Goal: Information Seeking & Learning: Learn about a topic

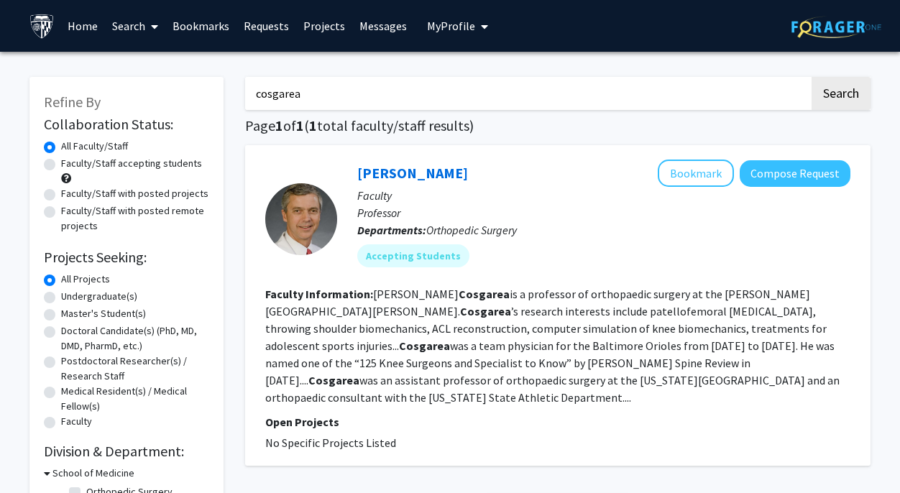
click at [453, 95] on input "cosgarea" at bounding box center [527, 93] width 564 height 33
type input "cartilage"
click at [811, 77] on button "Search" at bounding box center [840, 93] width 59 height 33
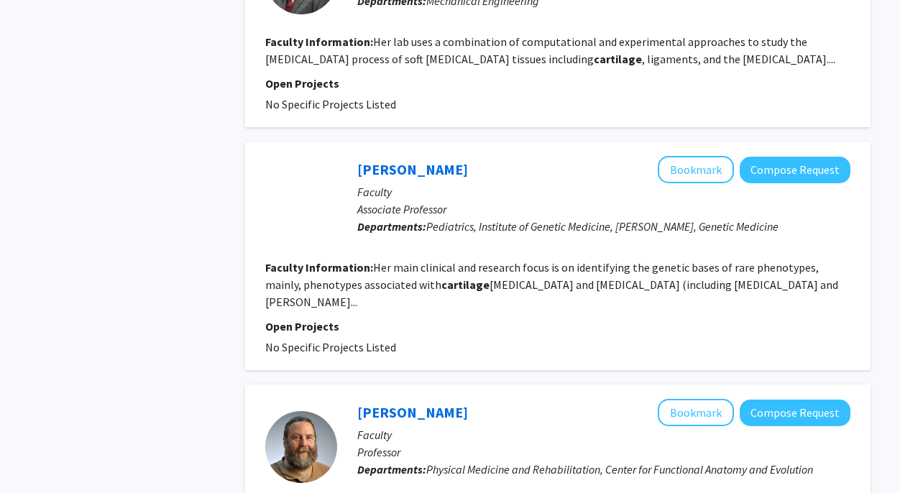
scroll to position [1586, 0]
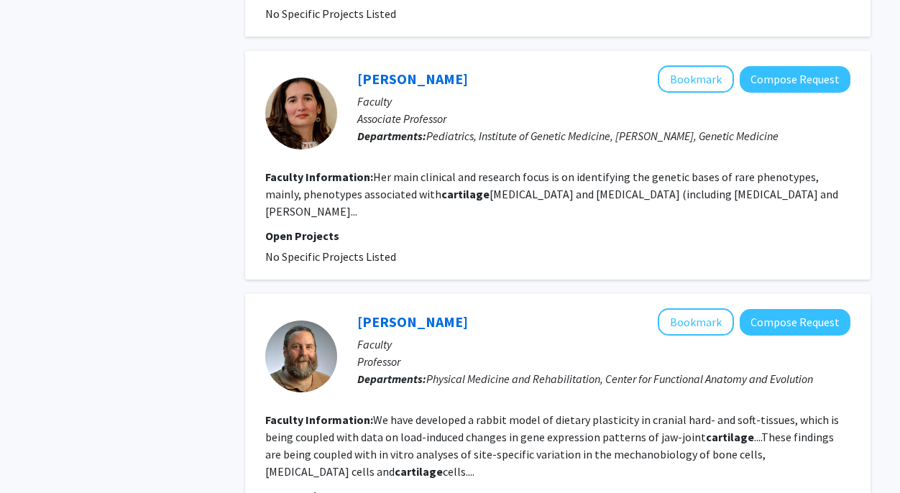
click at [418, 93] on p "Faculty" at bounding box center [603, 101] width 493 height 17
click at [407, 68] on div "Nara Sobreira Bookmark Compose Request" at bounding box center [603, 78] width 493 height 27
click at [407, 78] on link "[PERSON_NAME]" at bounding box center [412, 79] width 111 height 18
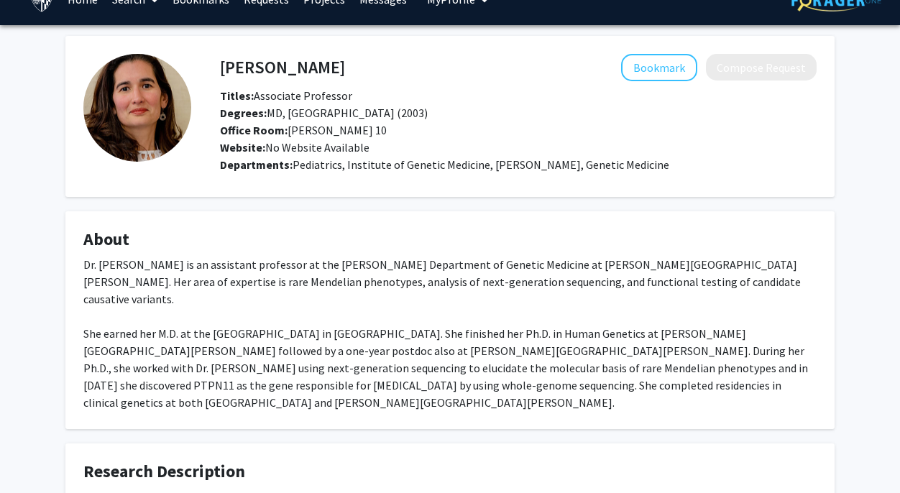
scroll to position [37, 0]
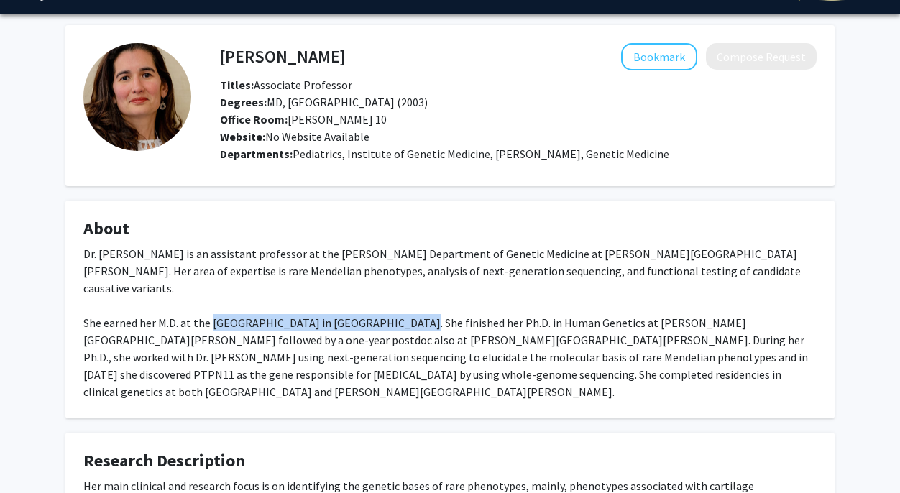
drag, startPoint x: 211, startPoint y: 322, endPoint x: 392, endPoint y: 322, distance: 181.1
click at [392, 322] on div "Dr. [PERSON_NAME] is an assistant professor at the [PERSON_NAME] Department of …" at bounding box center [449, 322] width 733 height 155
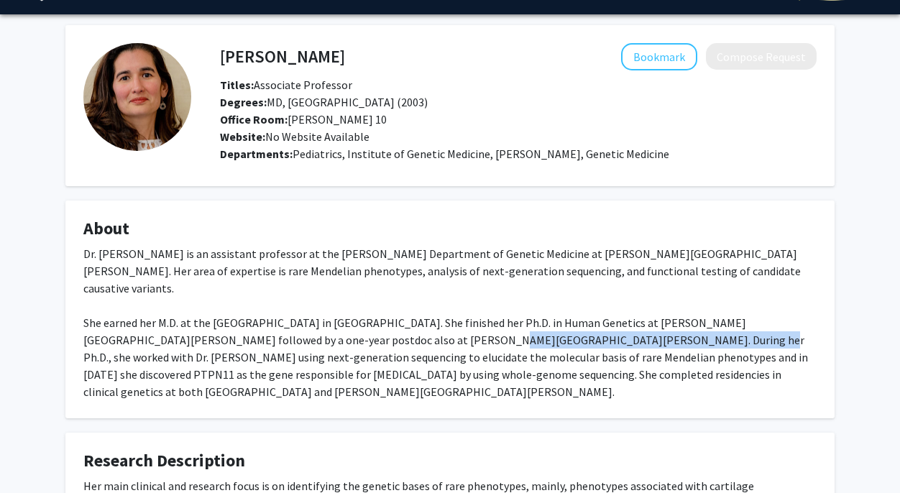
drag, startPoint x: 375, startPoint y: 338, endPoint x: 586, endPoint y: 334, distance: 211.3
click at [586, 334] on div "Dr. [PERSON_NAME] is an assistant professor at the [PERSON_NAME] Department of …" at bounding box center [449, 322] width 733 height 155
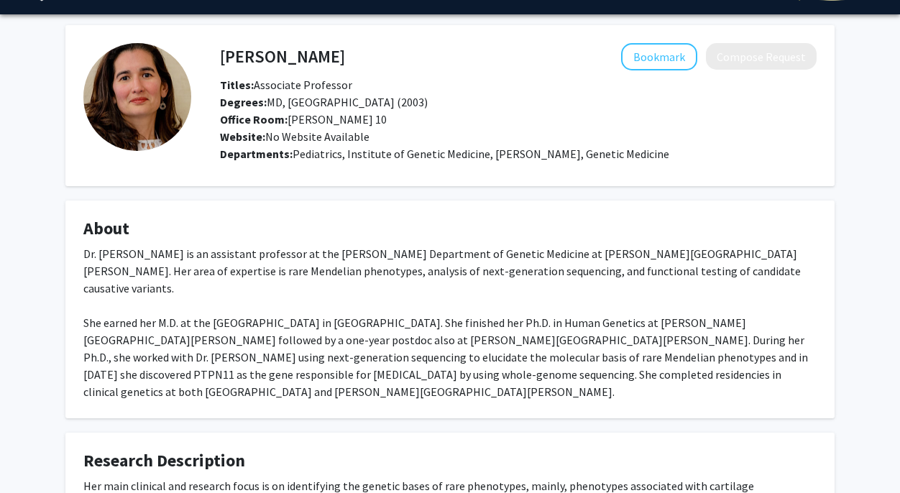
click at [619, 330] on div "Dr. [PERSON_NAME] is an assistant professor at the [PERSON_NAME] Department of …" at bounding box center [449, 322] width 733 height 155
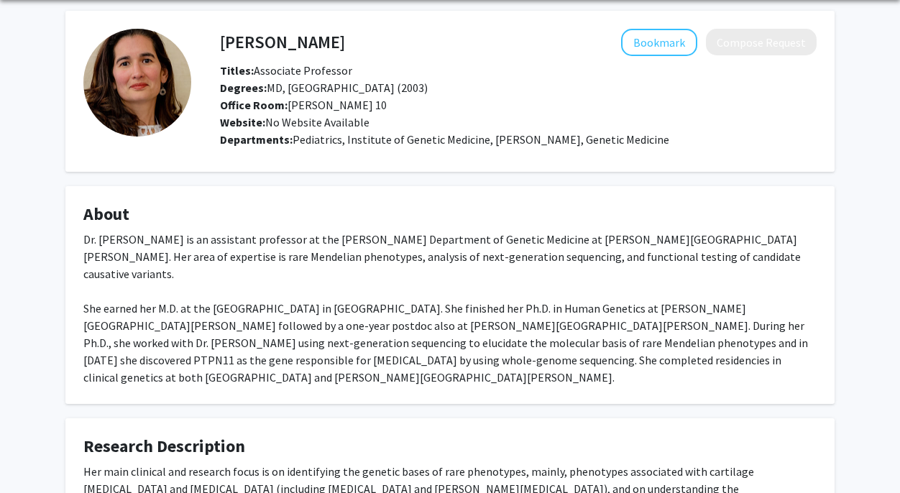
scroll to position [54, 0]
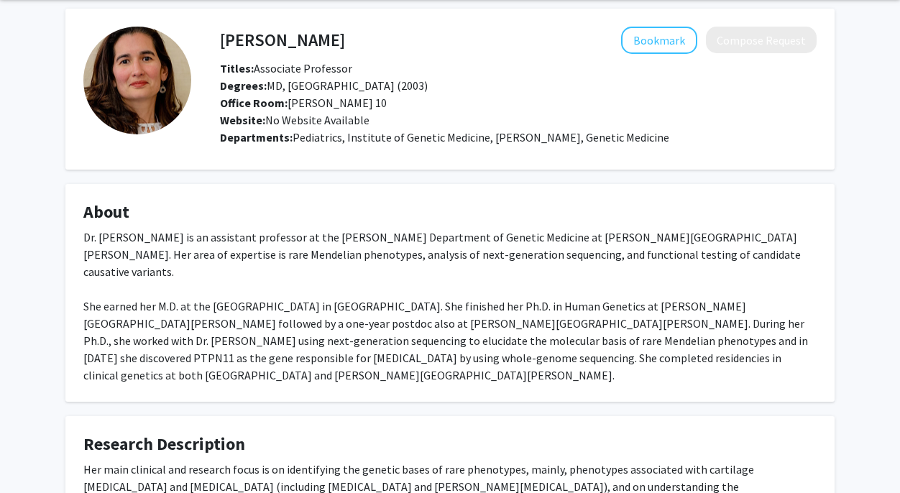
click at [771, 323] on div "Dr. [PERSON_NAME] is an assistant professor at the [PERSON_NAME] Department of …" at bounding box center [449, 305] width 733 height 155
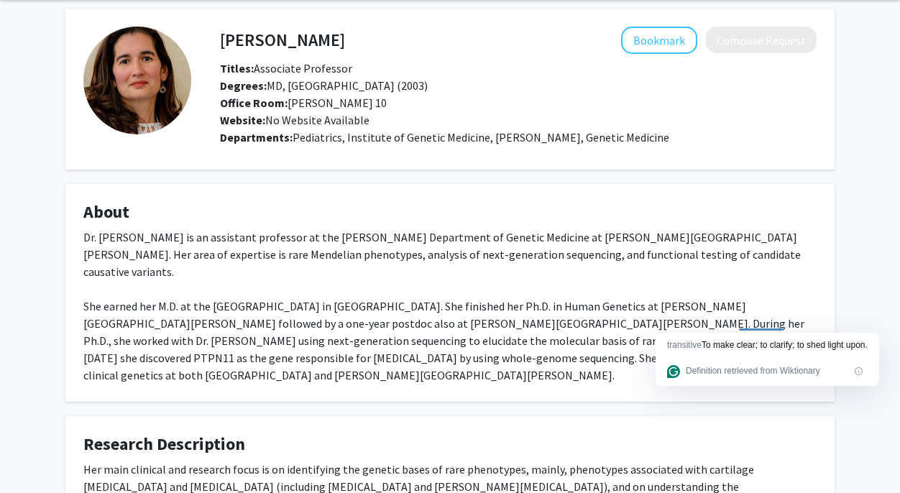
click at [182, 322] on div "Dr. [PERSON_NAME] is an assistant professor at the [PERSON_NAME] Department of …" at bounding box center [449, 305] width 733 height 155
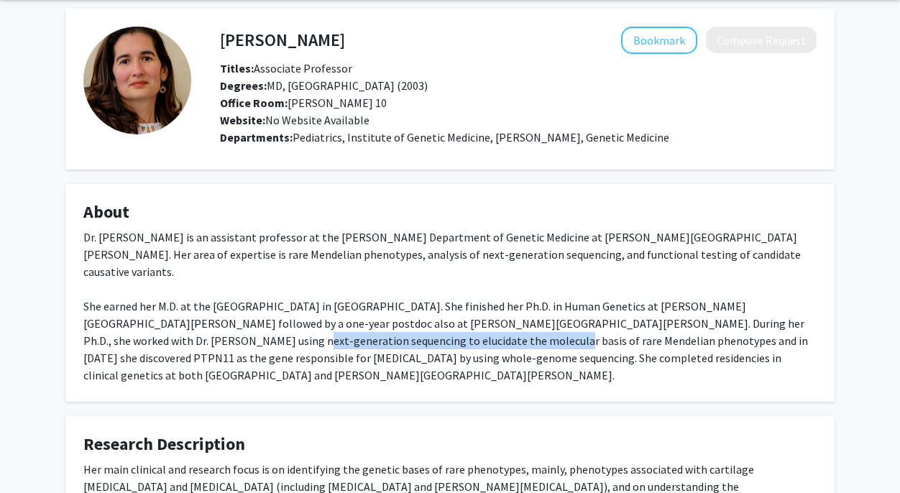
drag, startPoint x: 110, startPoint y: 336, endPoint x: 354, endPoint y: 346, distance: 244.5
click at [356, 346] on div "Dr. [PERSON_NAME] is an assistant professor at the [PERSON_NAME] Department of …" at bounding box center [449, 305] width 733 height 155
click at [354, 346] on div "Dr. [PERSON_NAME] is an assistant professor at the [PERSON_NAME] Department of …" at bounding box center [449, 305] width 733 height 155
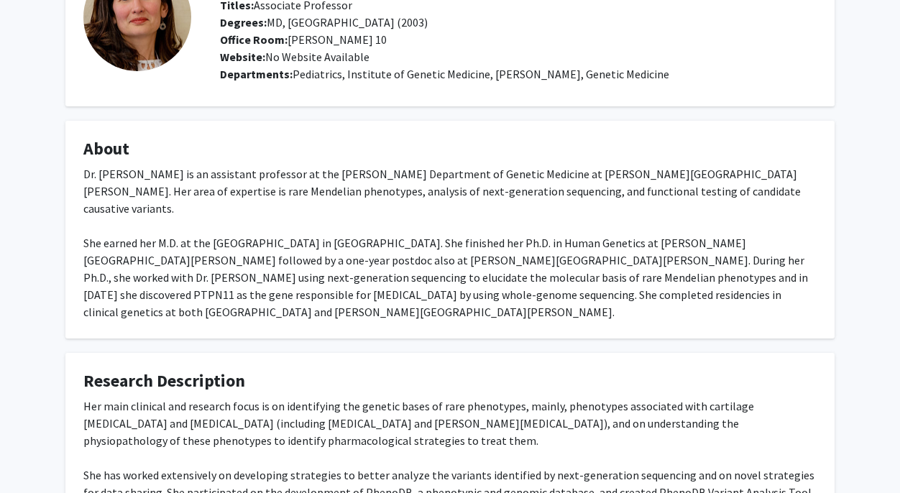
scroll to position [116, 0]
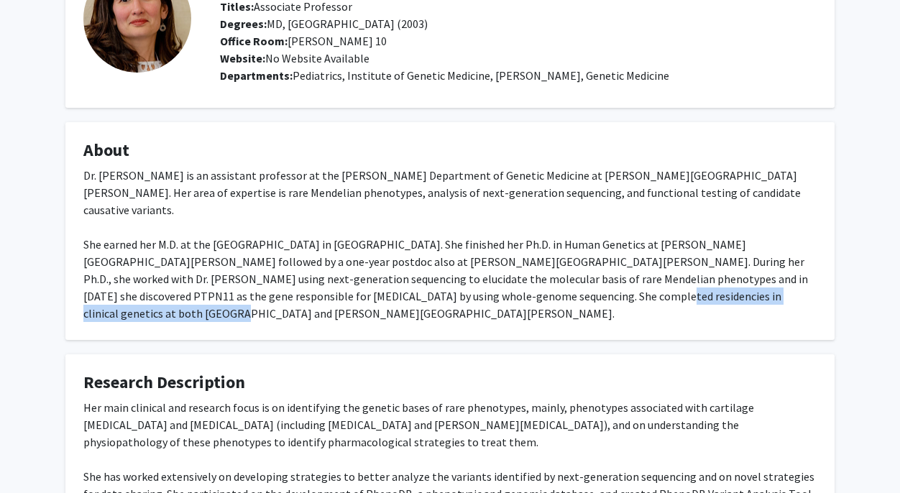
drag, startPoint x: 443, startPoint y: 297, endPoint x: 726, endPoint y: 297, distance: 283.1
click at [727, 297] on div "Dr. [PERSON_NAME] is an assistant professor at the [PERSON_NAME] Department of …" at bounding box center [449, 244] width 733 height 155
click at [726, 297] on div "Dr. [PERSON_NAME] is an assistant professor at the [PERSON_NAME] Department of …" at bounding box center [449, 244] width 733 height 155
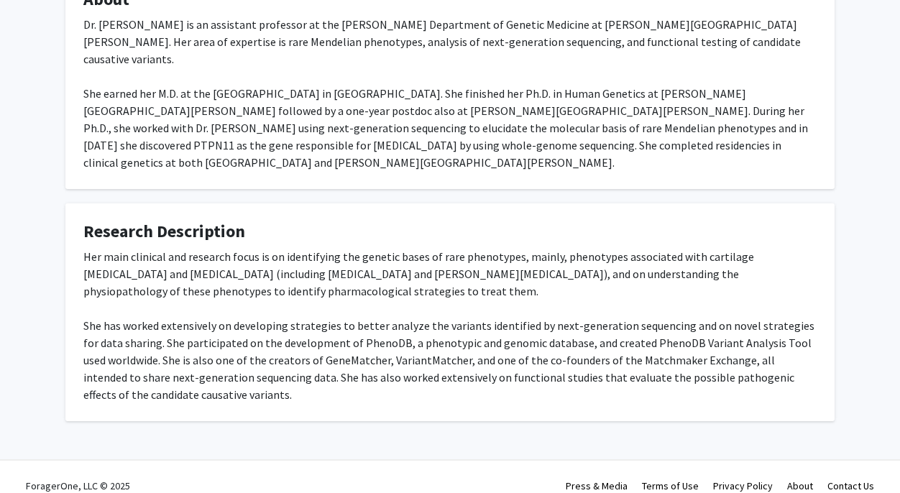
scroll to position [0, 0]
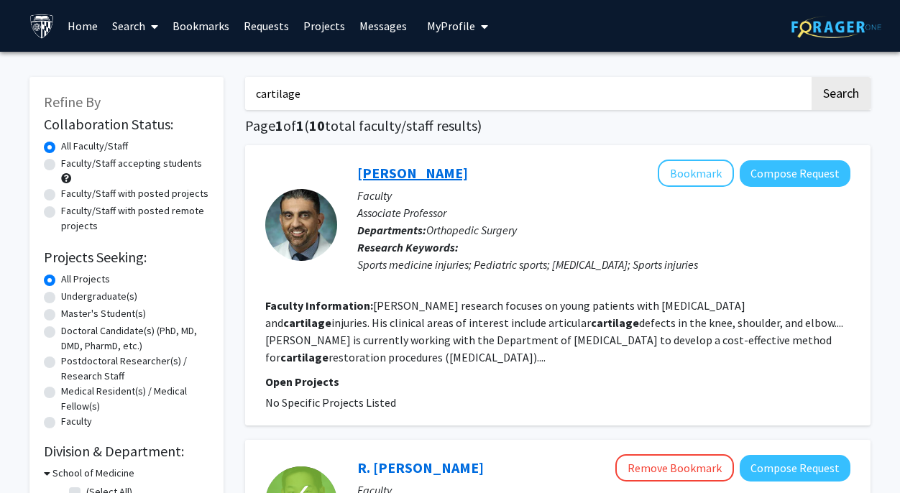
click at [410, 173] on link "[PERSON_NAME]" at bounding box center [412, 173] width 111 height 18
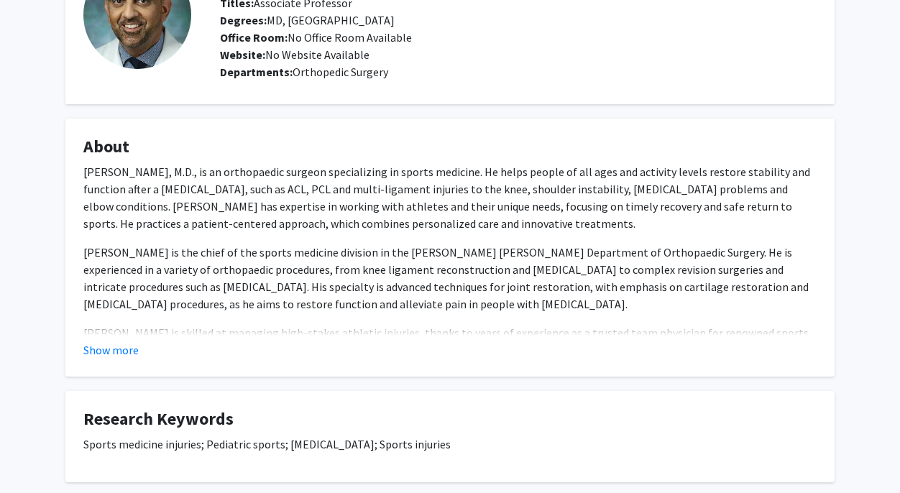
scroll to position [176, 0]
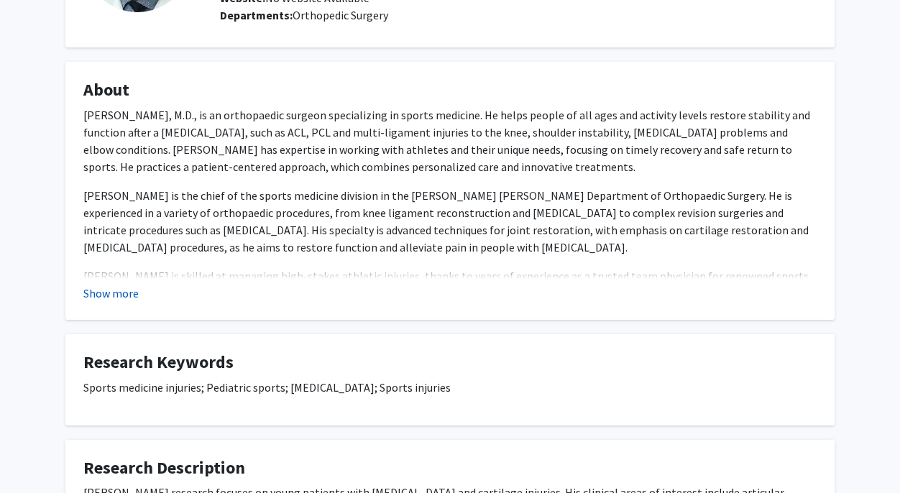
click at [120, 294] on button "Show more" at bounding box center [110, 293] width 55 height 17
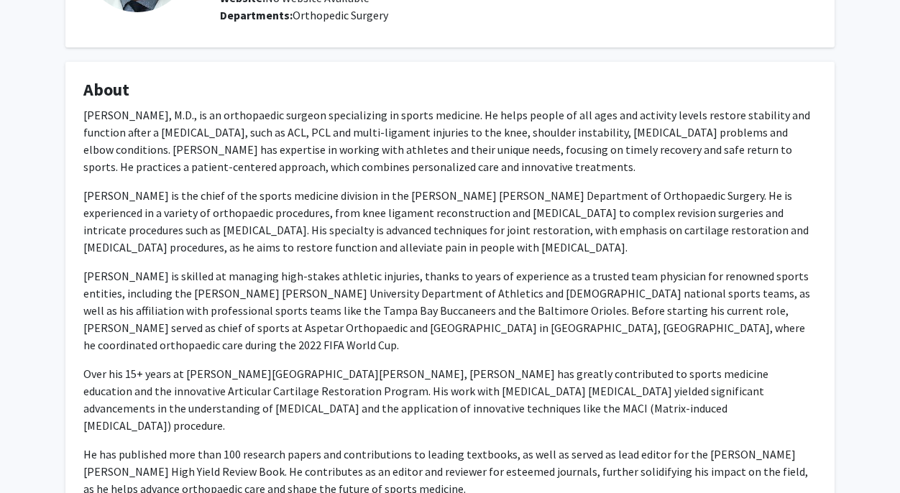
scroll to position [0, 0]
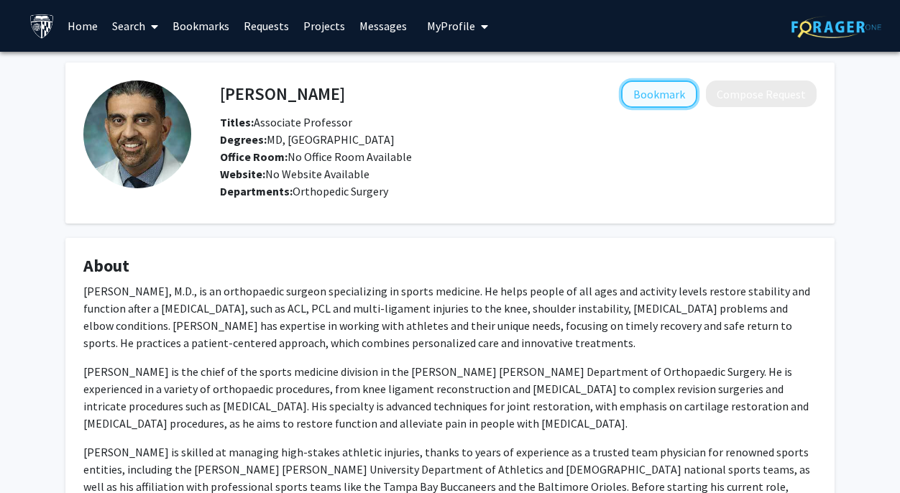
click at [668, 85] on button "Bookmark" at bounding box center [659, 93] width 76 height 27
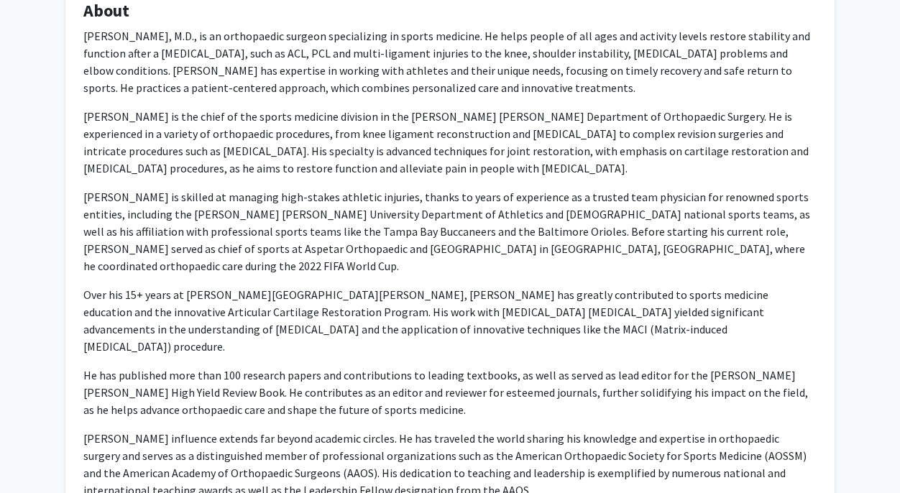
scroll to position [256, 0]
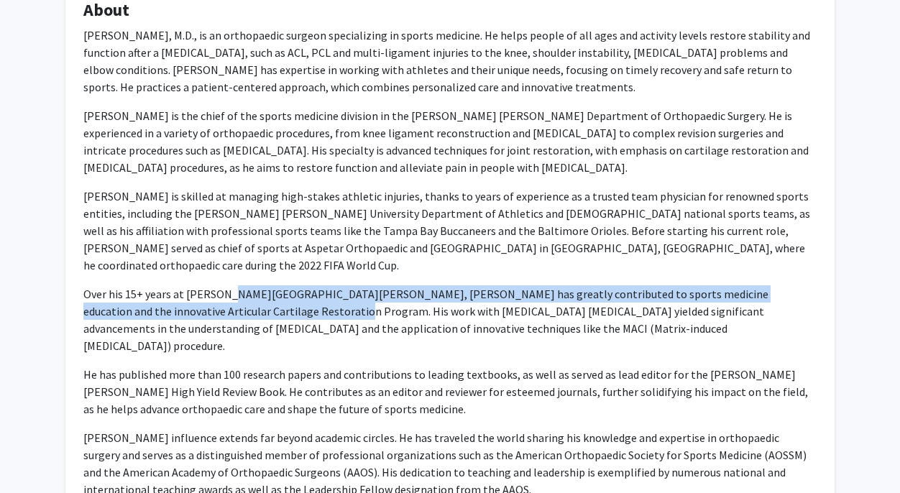
drag, startPoint x: 229, startPoint y: 275, endPoint x: 227, endPoint y: 286, distance: 11.0
click at [227, 286] on p "Over his 15+ years at [PERSON_NAME][GEOGRAPHIC_DATA][PERSON_NAME], [PERSON_NAME…" at bounding box center [449, 319] width 733 height 69
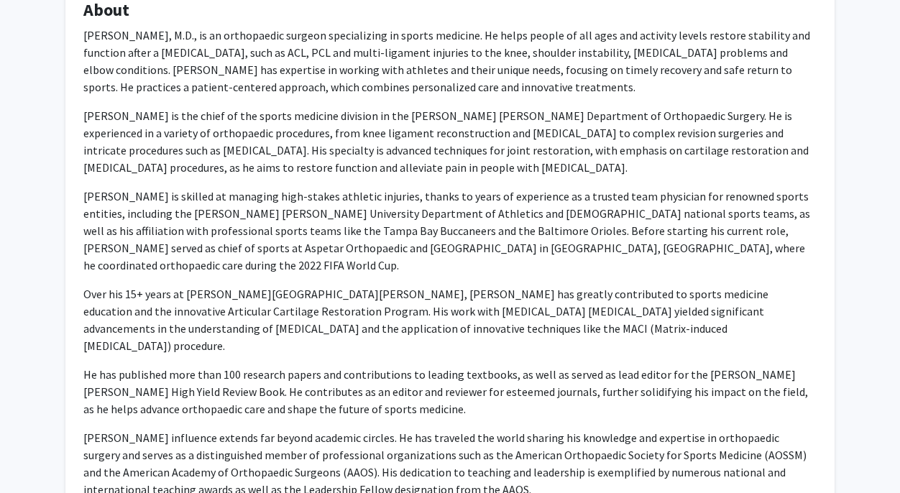
click at [176, 286] on p "Over his 15+ years at [PERSON_NAME][GEOGRAPHIC_DATA][PERSON_NAME], [PERSON_NAME…" at bounding box center [449, 319] width 733 height 69
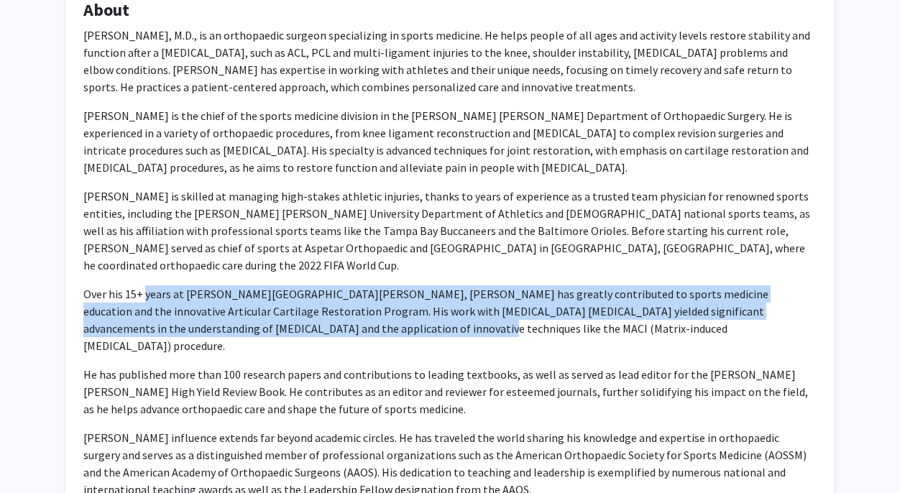
drag, startPoint x: 144, startPoint y: 280, endPoint x: 307, endPoint y: 311, distance: 165.3
click at [307, 311] on p "Over his 15+ years at [PERSON_NAME][GEOGRAPHIC_DATA][PERSON_NAME], [PERSON_NAME…" at bounding box center [449, 319] width 733 height 69
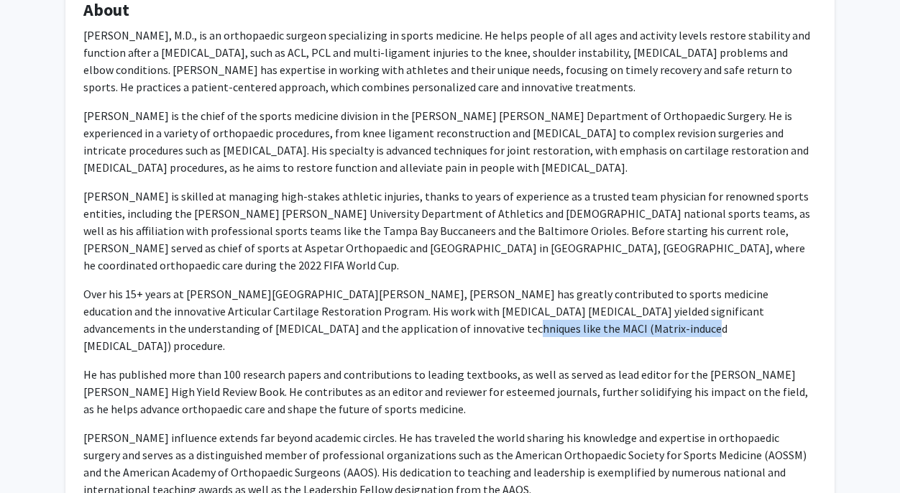
drag, startPoint x: 328, startPoint y: 313, endPoint x: 515, endPoint y: 313, distance: 187.5
click at [515, 312] on p "Over his 15+ years at [PERSON_NAME][GEOGRAPHIC_DATA][PERSON_NAME], [PERSON_NAME…" at bounding box center [449, 319] width 733 height 69
click at [515, 313] on p "Over his 15+ years at [PERSON_NAME][GEOGRAPHIC_DATA][PERSON_NAME], [PERSON_NAME…" at bounding box center [449, 319] width 733 height 69
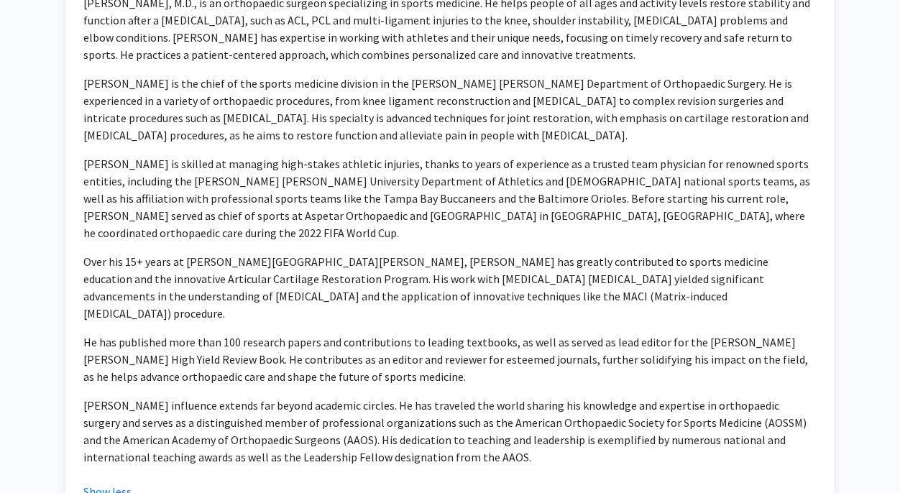
scroll to position [420, 0]
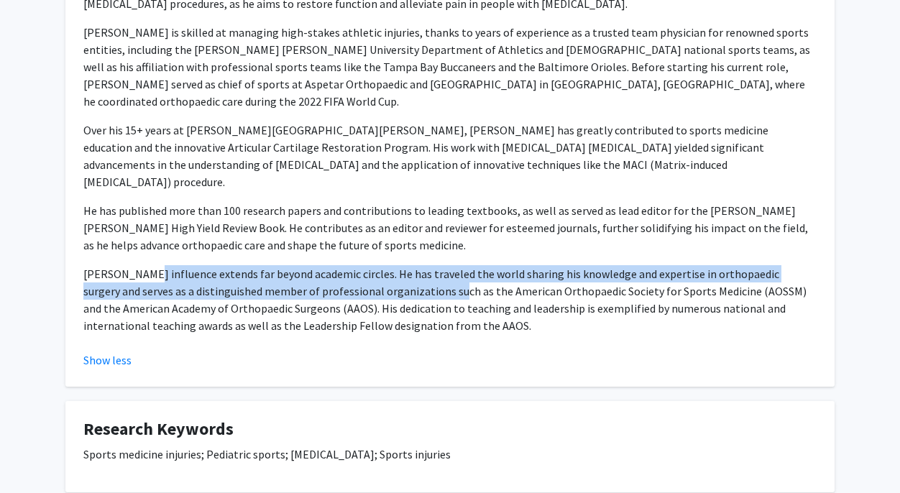
drag, startPoint x: 132, startPoint y: 236, endPoint x: 407, endPoint y: 262, distance: 275.7
click at [407, 265] on p "[PERSON_NAME] influence extends far beyond academic circles. He has traveled th…" at bounding box center [449, 299] width 733 height 69
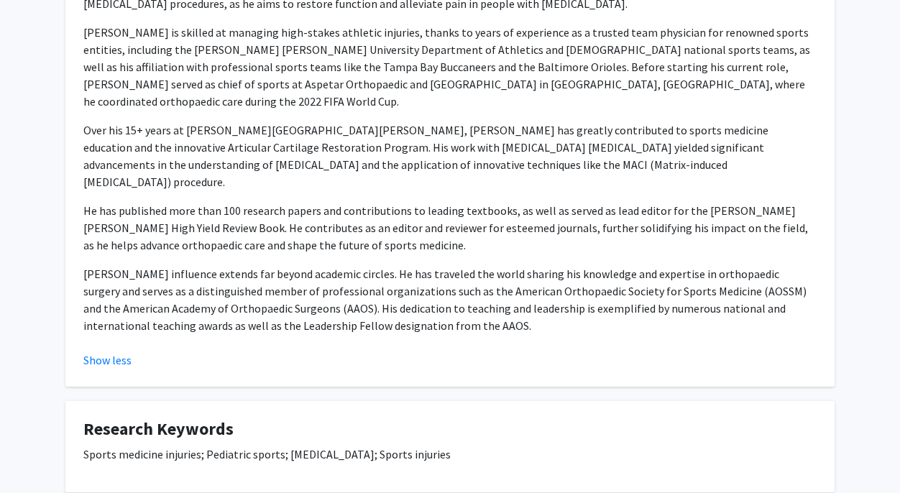
click at [434, 266] on p "[PERSON_NAME] influence extends far beyond academic circles. He has traveled th…" at bounding box center [449, 299] width 733 height 69
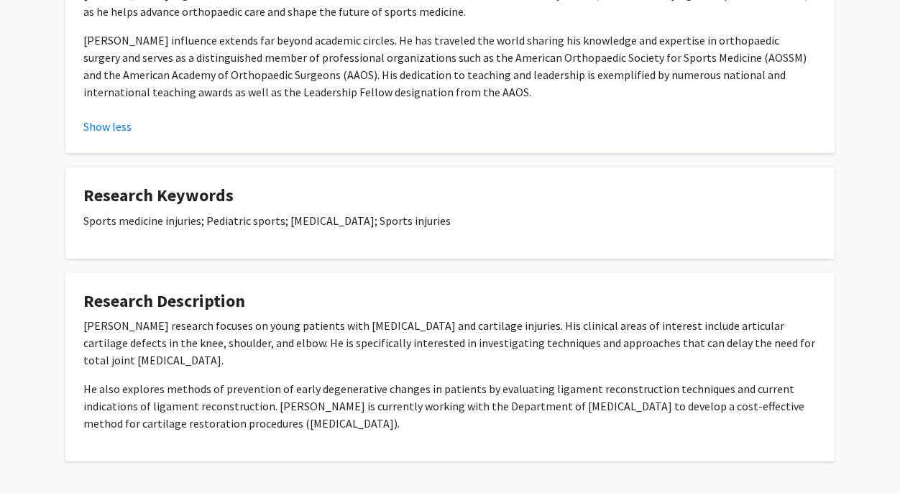
scroll to position [660, 0]
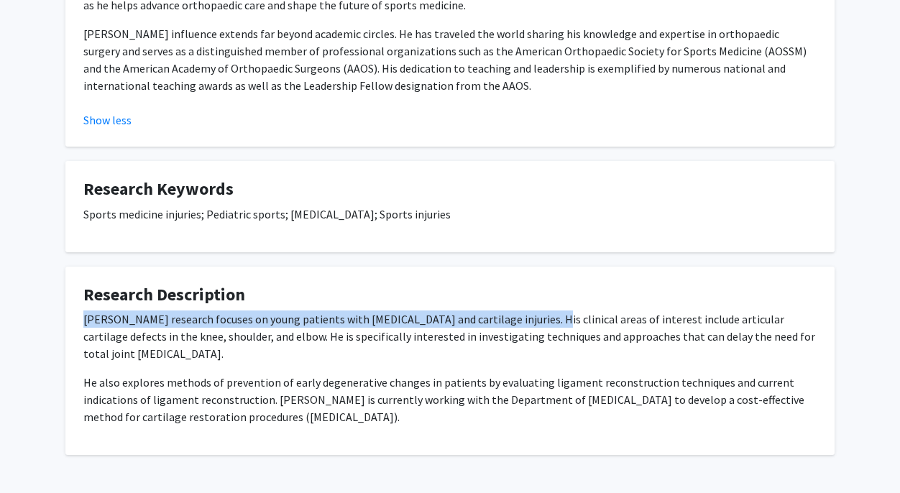
drag, startPoint x: 86, startPoint y: 282, endPoint x: 513, endPoint y: 291, distance: 426.8
click at [513, 310] on p "[PERSON_NAME] research focuses on young patients with [MEDICAL_DATA] and cartil…" at bounding box center [449, 336] width 733 height 52
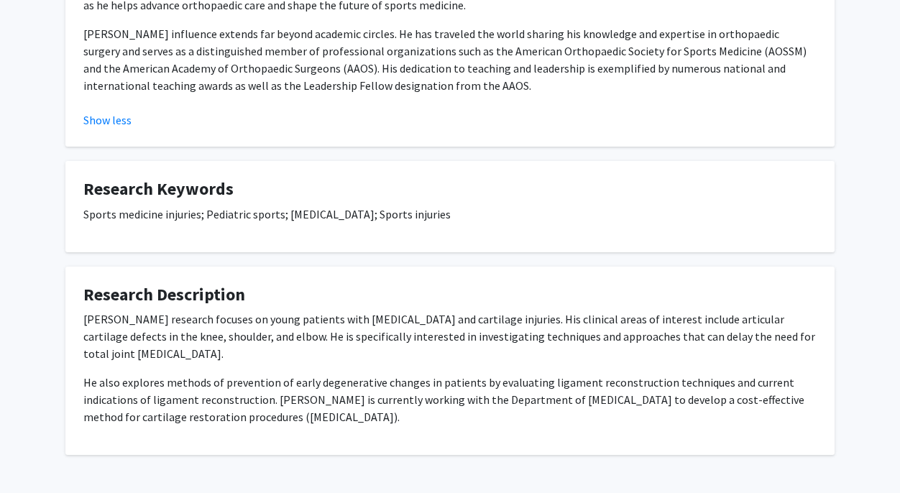
click at [287, 315] on div "[PERSON_NAME] research focuses on young patients with [MEDICAL_DATA] and cartil…" at bounding box center [449, 367] width 733 height 115
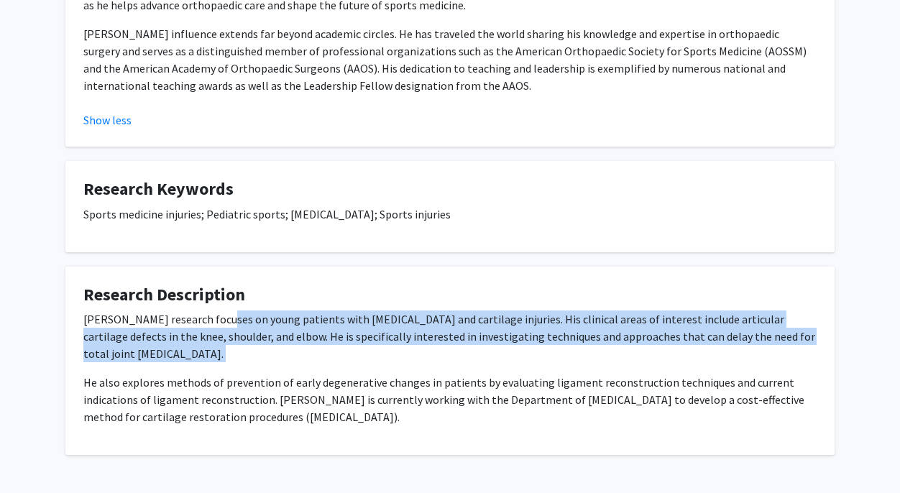
drag, startPoint x: 418, startPoint y: 285, endPoint x: 243, endPoint y: 323, distance: 179.2
click at [243, 323] on div "[PERSON_NAME] research focuses on young patients with [MEDICAL_DATA] and cartil…" at bounding box center [449, 367] width 733 height 115
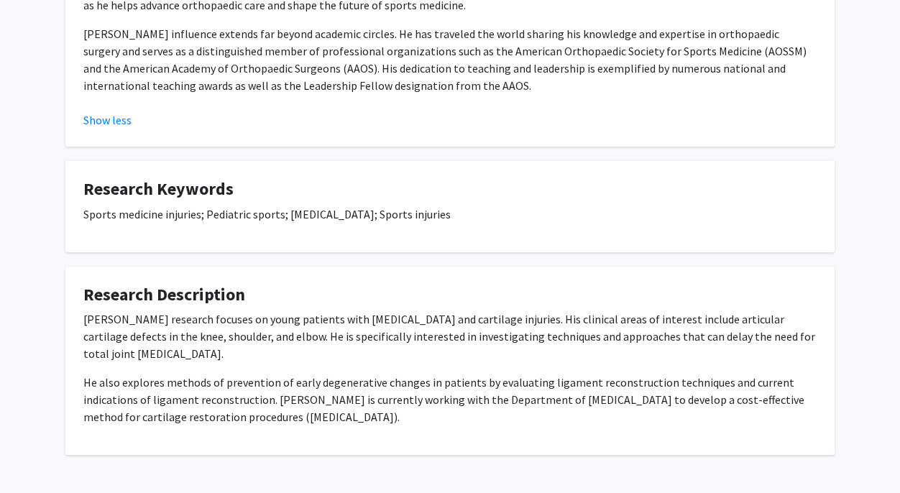
click at [146, 310] on p "[PERSON_NAME] research focuses on young patients with [MEDICAL_DATA] and cartil…" at bounding box center [449, 336] width 733 height 52
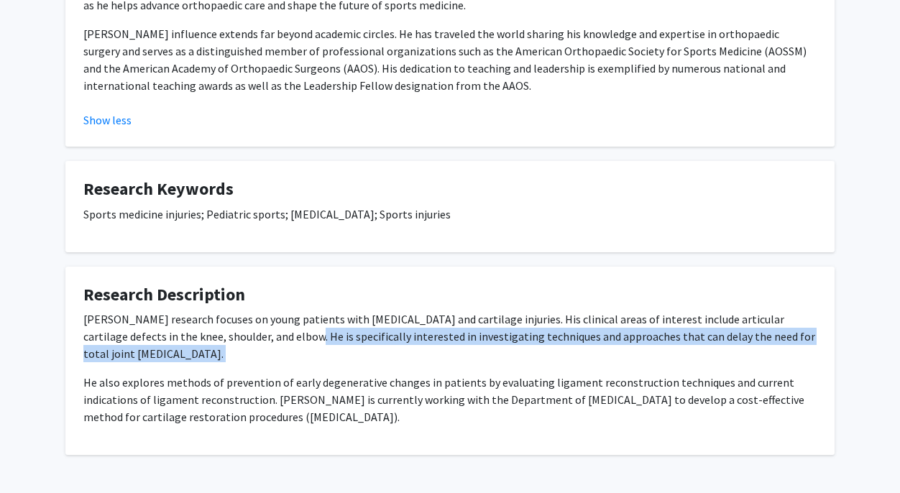
drag, startPoint x: 269, startPoint y: 303, endPoint x: 592, endPoint y: 315, distance: 323.5
click at [592, 315] on div "[PERSON_NAME] research focuses on young patients with [MEDICAL_DATA] and cartil…" at bounding box center [449, 367] width 733 height 115
click at [477, 315] on div "[PERSON_NAME] research focuses on young patients with [MEDICAL_DATA] and cartil…" at bounding box center [449, 367] width 733 height 115
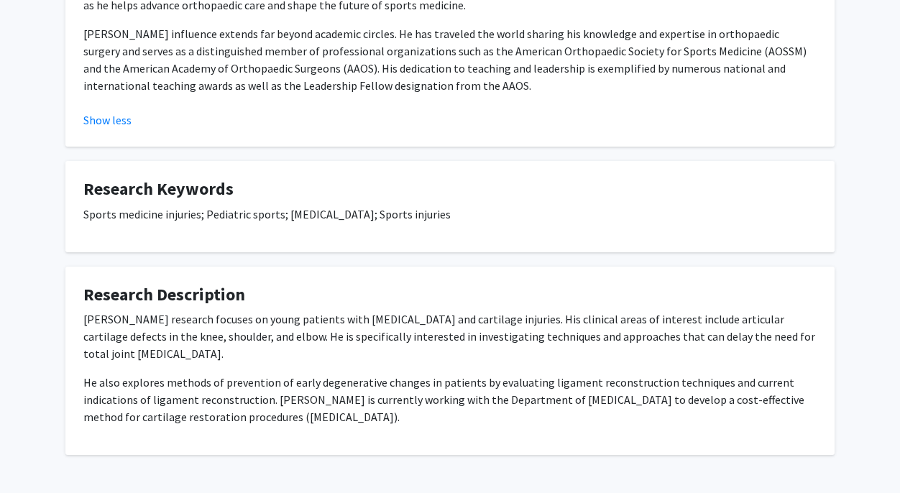
drag, startPoint x: 547, startPoint y: 297, endPoint x: 680, endPoint y: 297, distance: 132.9
click at [555, 310] on p "[PERSON_NAME] research focuses on young patients with [MEDICAL_DATA] and cartil…" at bounding box center [449, 336] width 733 height 52
click at [596, 310] on p "[PERSON_NAME] research focuses on young patients with [MEDICAL_DATA] and cartil…" at bounding box center [449, 336] width 733 height 52
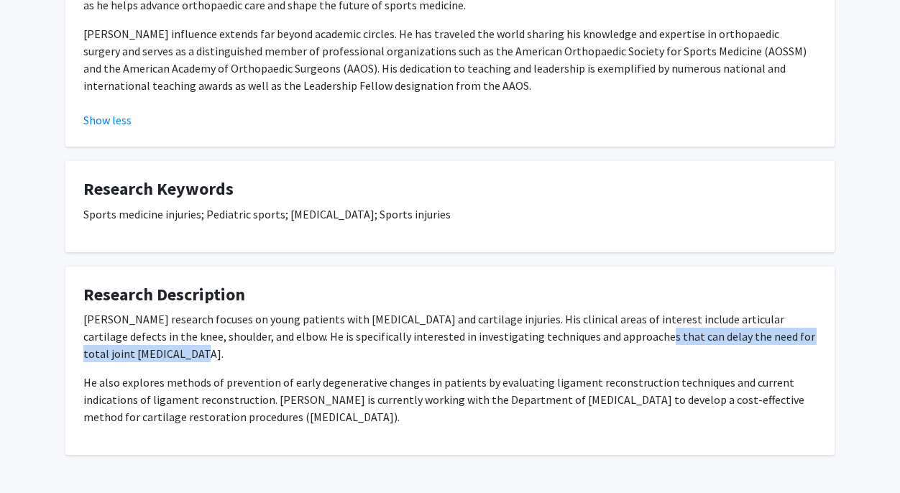
drag, startPoint x: 571, startPoint y: 301, endPoint x: 814, endPoint y: 305, distance: 242.9
click at [814, 310] on p "[PERSON_NAME] research focuses on young patients with [MEDICAL_DATA] and cartil…" at bounding box center [449, 336] width 733 height 52
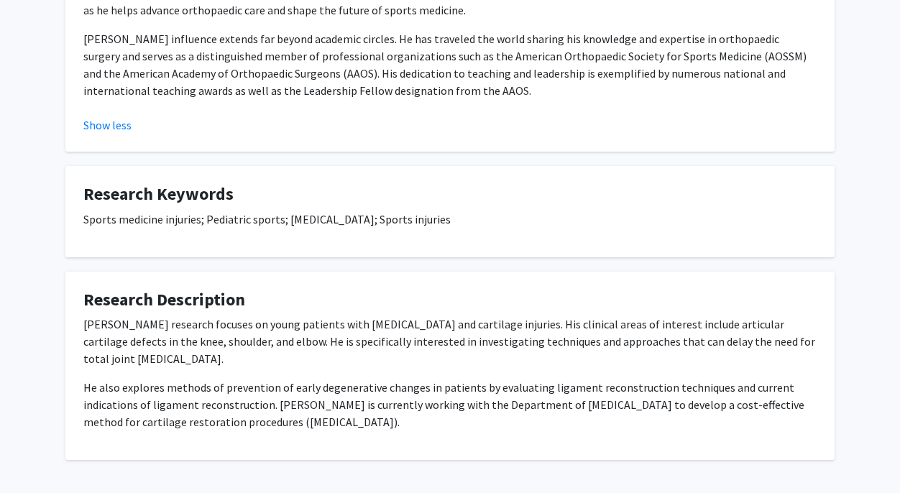
drag, startPoint x: 162, startPoint y: 331, endPoint x: 295, endPoint y: 341, distance: 132.5
click at [295, 379] on p "He also explores methods of prevention of early degenerative changes in patient…" at bounding box center [449, 405] width 733 height 52
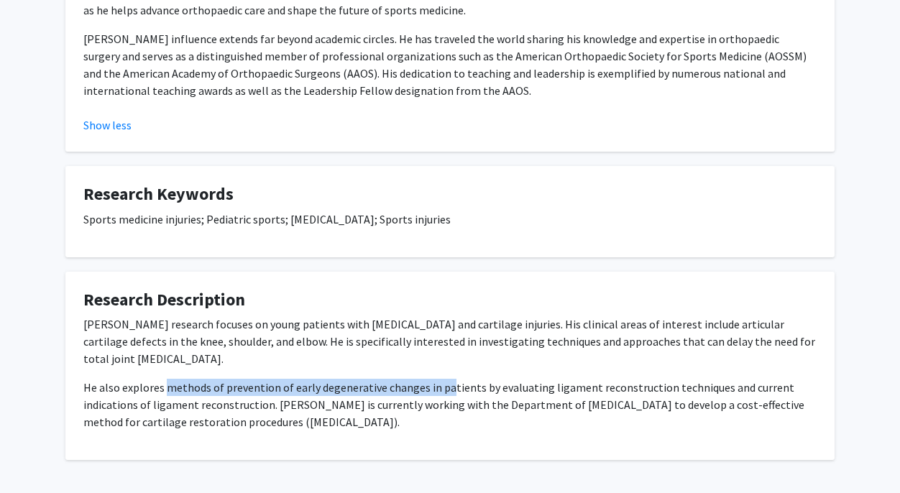
drag, startPoint x: 167, startPoint y: 336, endPoint x: 440, endPoint y: 340, distance: 273.0
click at [440, 379] on p "He also explores methods of prevention of early degenerative changes in patient…" at bounding box center [449, 405] width 733 height 52
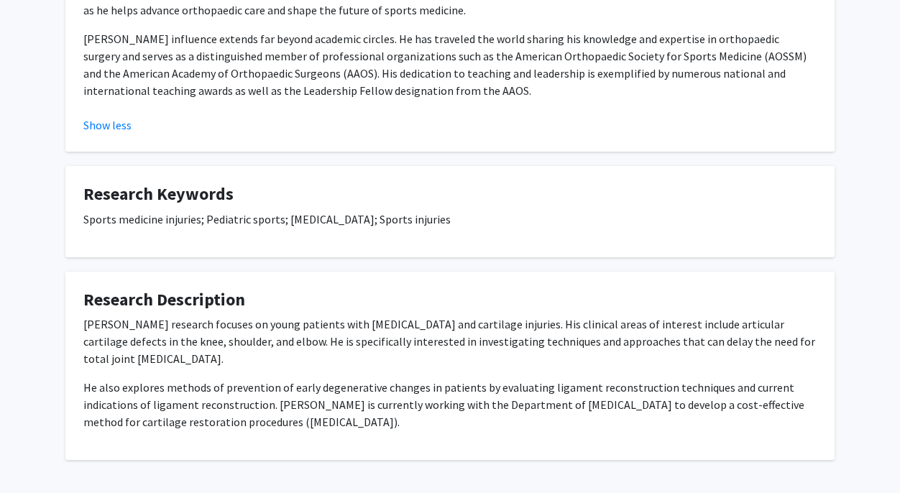
scroll to position [303, 0]
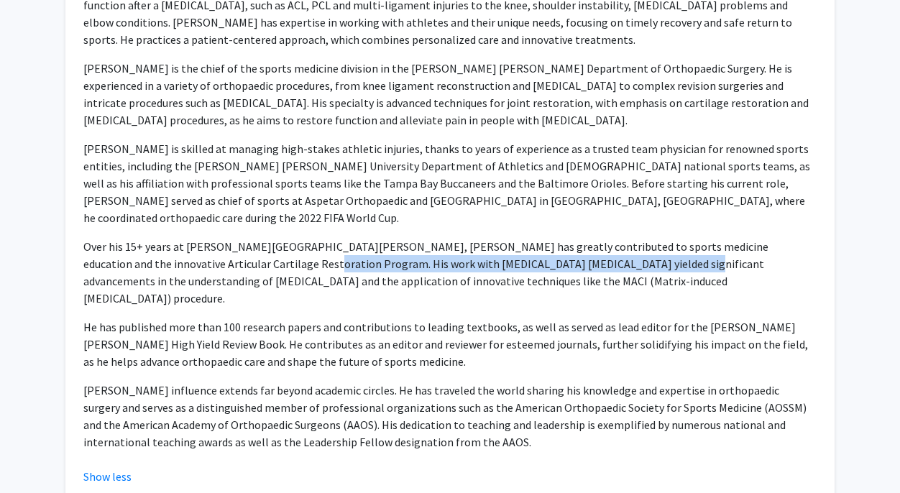
drag, startPoint x: 216, startPoint y: 244, endPoint x: 560, endPoint y: 249, distance: 343.5
click at [560, 249] on p "Over his 15+ years at [PERSON_NAME][GEOGRAPHIC_DATA][PERSON_NAME], [PERSON_NAME…" at bounding box center [449, 272] width 733 height 69
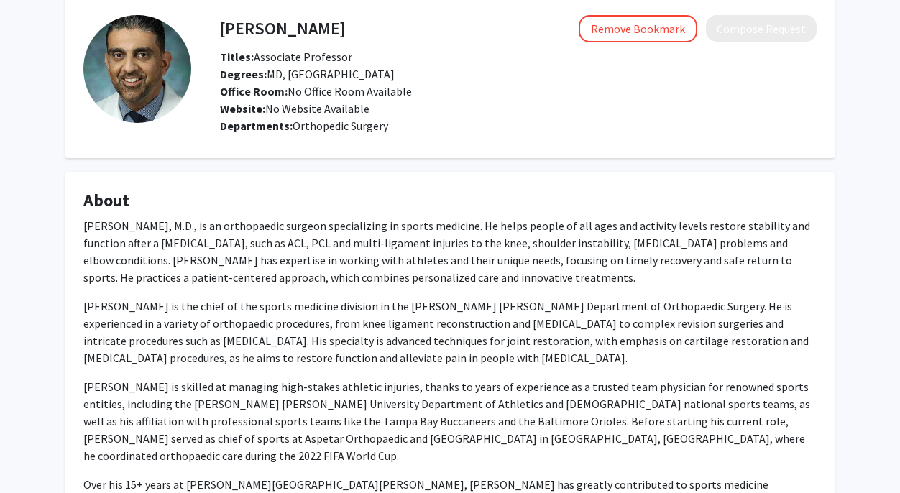
scroll to position [65, 0]
drag, startPoint x: 522, startPoint y: 440, endPoint x: 642, endPoint y: 445, distance: 119.4
click at [642, 445] on p "[PERSON_NAME] is skilled at managing high-stakes athletic injuries, thanks to y…" at bounding box center [449, 422] width 733 height 86
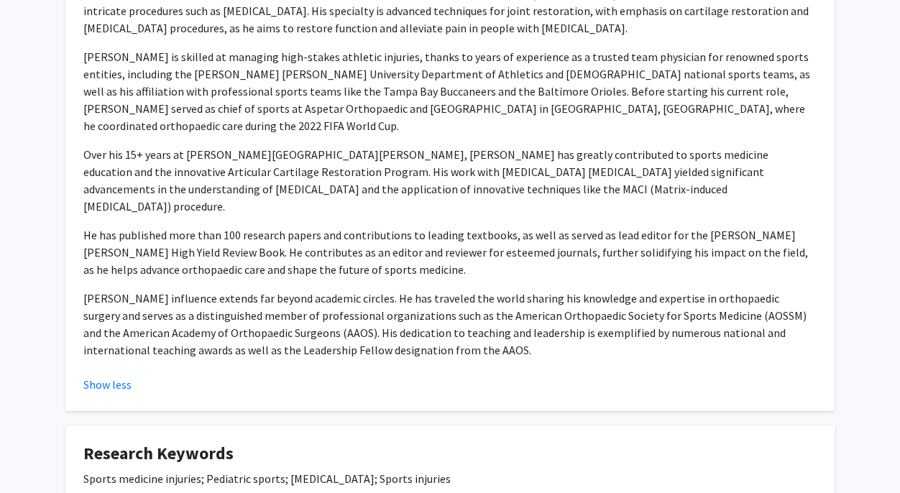
scroll to position [422, 0]
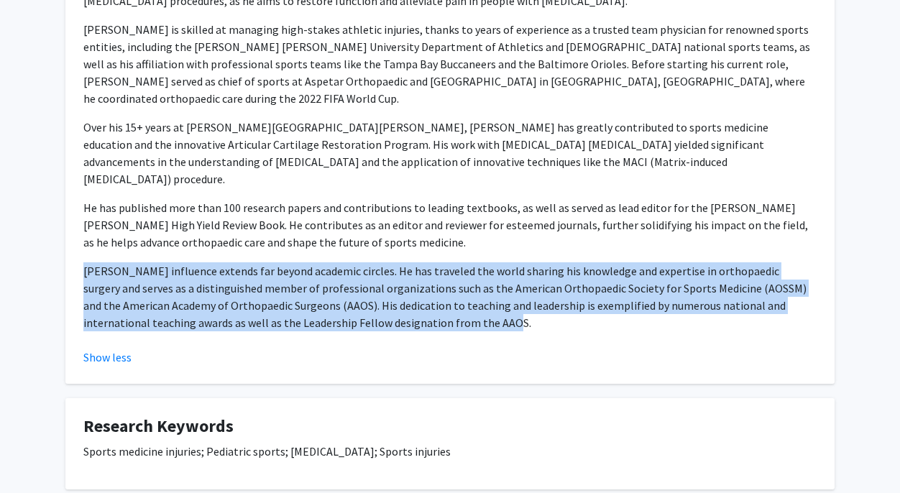
drag, startPoint x: 405, startPoint y: 288, endPoint x: 82, endPoint y: 222, distance: 330.0
click at [82, 222] on fg-card "About [PERSON_NAME], M.D., is an orthopaedic surgeon specializing in sports med…" at bounding box center [449, 99] width 769 height 568
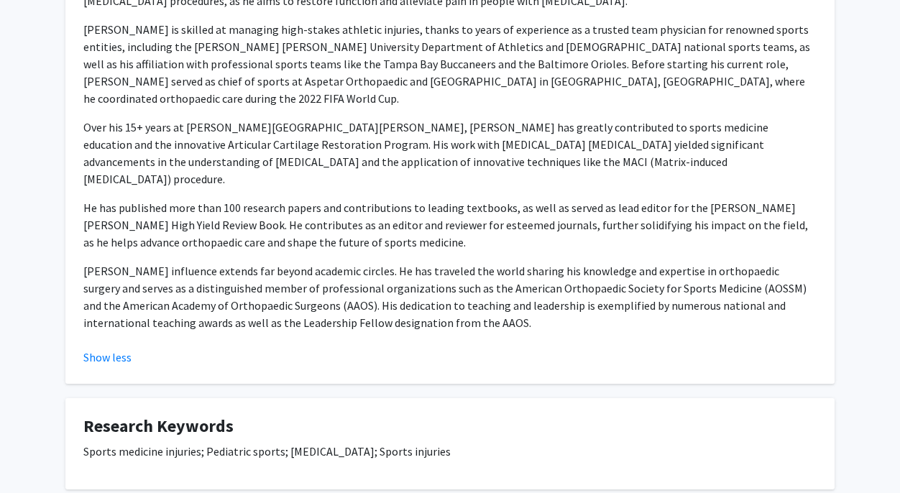
click at [197, 262] on p "[PERSON_NAME] influence extends far beyond academic circles. He has traveled th…" at bounding box center [449, 296] width 733 height 69
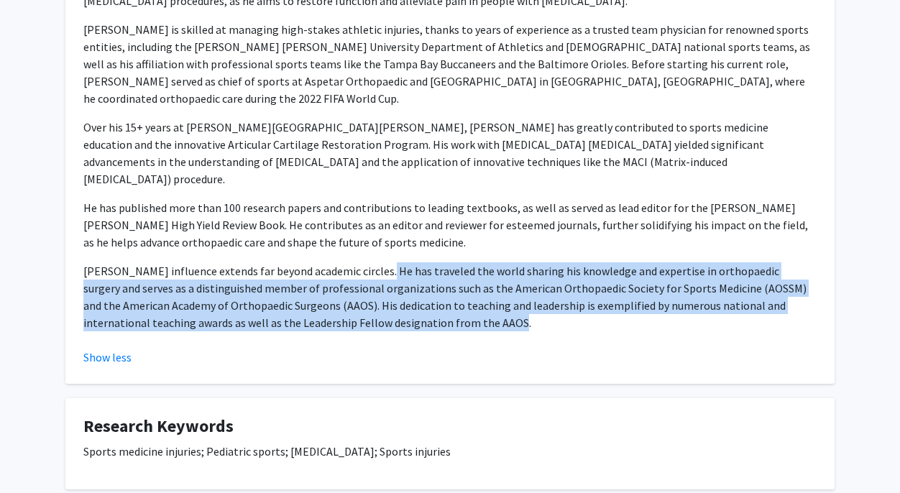
drag, startPoint x: 361, startPoint y: 234, endPoint x: 407, endPoint y: 293, distance: 74.7
click at [407, 293] on p "[PERSON_NAME] influence extends far beyond academic circles. He has traveled th…" at bounding box center [449, 296] width 733 height 69
click at [406, 290] on p "[PERSON_NAME] influence extends far beyond academic circles. He has traveled th…" at bounding box center [449, 296] width 733 height 69
drag, startPoint x: 404, startPoint y: 288, endPoint x: 360, endPoint y: 231, distance: 72.3
click at [360, 262] on p "[PERSON_NAME] influence extends far beyond academic circles. He has traveled th…" at bounding box center [449, 296] width 733 height 69
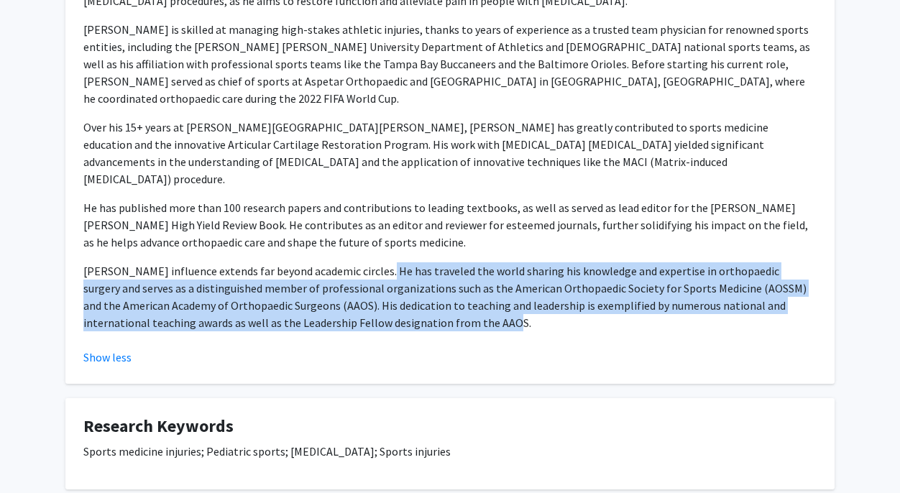
click at [360, 262] on p "[PERSON_NAME] influence extends far beyond academic circles. He has traveled th…" at bounding box center [449, 296] width 733 height 69
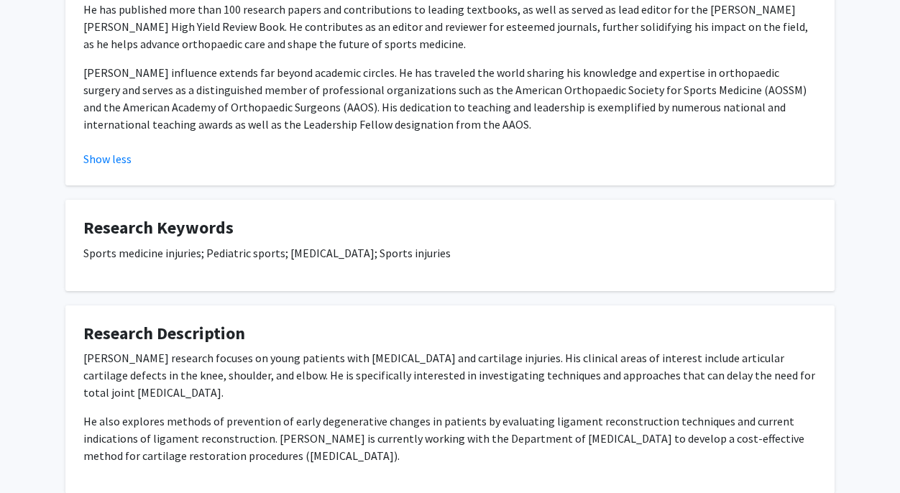
scroll to position [660, 0]
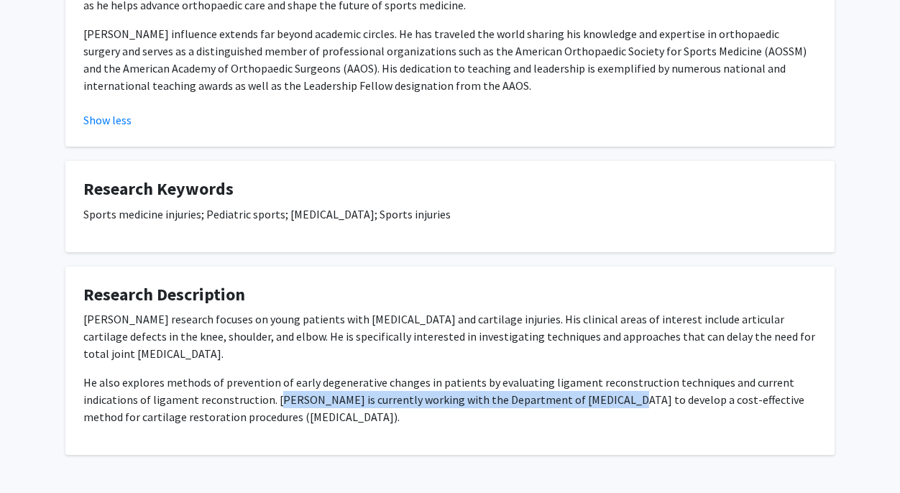
drag, startPoint x: 276, startPoint y: 351, endPoint x: 591, endPoint y: 350, distance: 314.7
click at [591, 374] on p "He also explores methods of prevention of early degenerative changes in patient…" at bounding box center [449, 400] width 733 height 52
click at [588, 374] on p "He also explores methods of prevention of early degenerative changes in patient…" at bounding box center [449, 400] width 733 height 52
drag, startPoint x: 588, startPoint y: 348, endPoint x: 272, endPoint y: 349, distance: 315.4
click at [272, 374] on p "He also explores methods of prevention of early degenerative changes in patient…" at bounding box center [449, 400] width 733 height 52
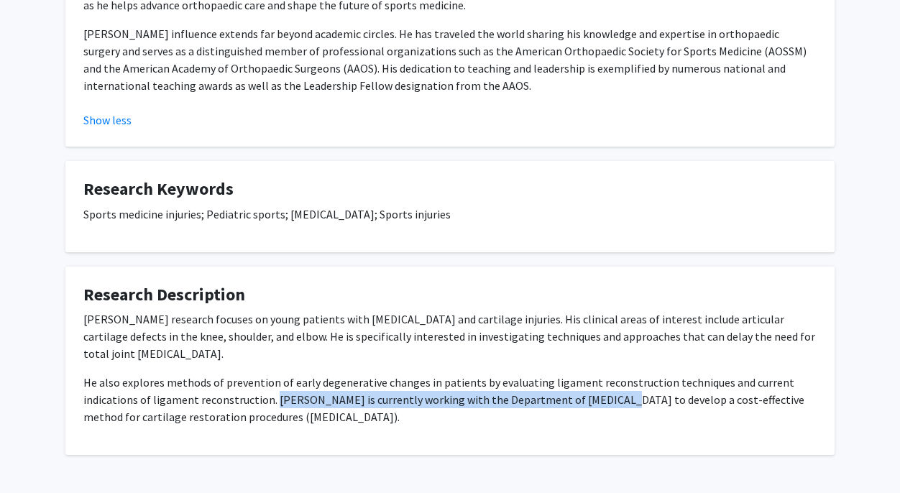
click at [272, 374] on p "He also explores methods of prevention of early degenerative changes in patient…" at bounding box center [449, 400] width 733 height 52
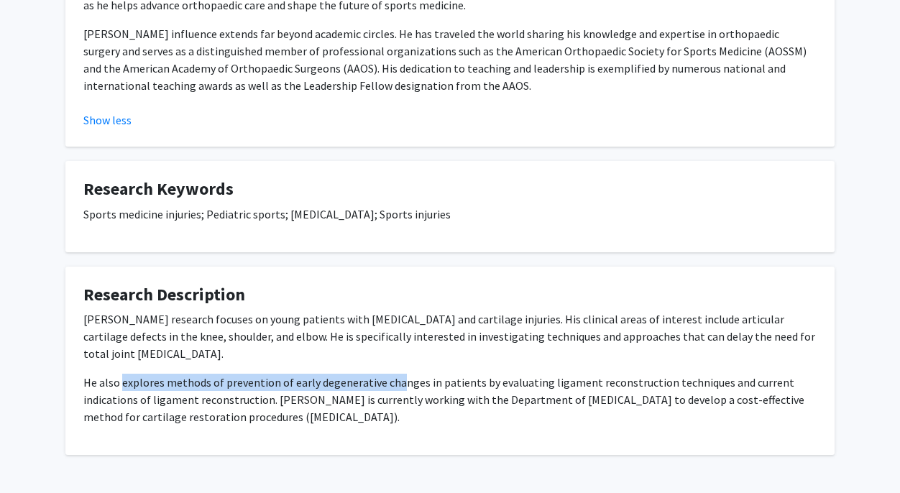
drag, startPoint x: 123, startPoint y: 330, endPoint x: 394, endPoint y: 331, distance: 271.6
click at [394, 374] on p "He also explores methods of prevention of early degenerative changes in patient…" at bounding box center [449, 400] width 733 height 52
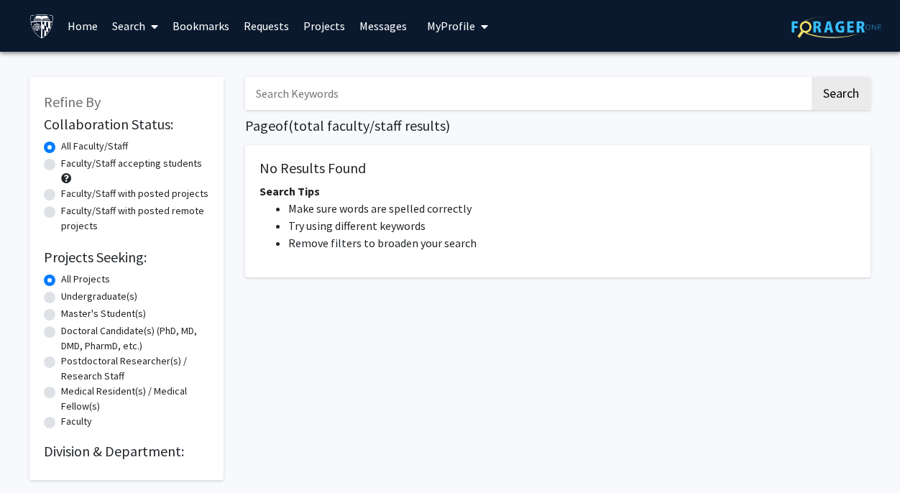
click at [383, 85] on input "Search Keywords" at bounding box center [527, 93] width 564 height 33
type input "cartilage"
click at [811, 77] on button "Search" at bounding box center [840, 93] width 59 height 33
click at [832, 86] on button "Search" at bounding box center [840, 93] width 59 height 33
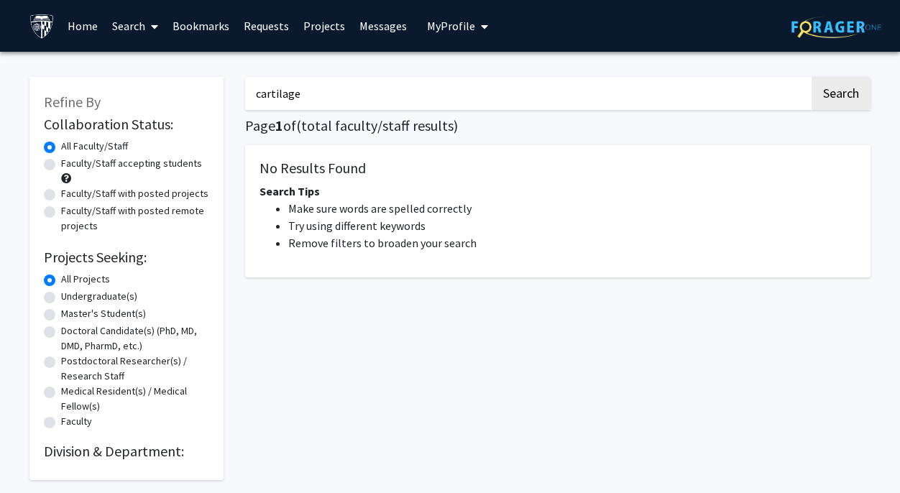
click at [338, 103] on input "cartilage" at bounding box center [527, 93] width 564 height 33
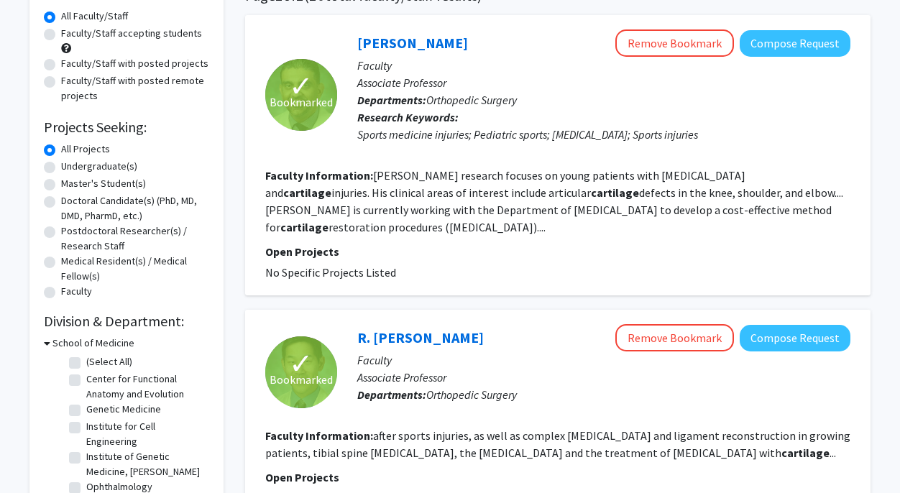
scroll to position [57, 0]
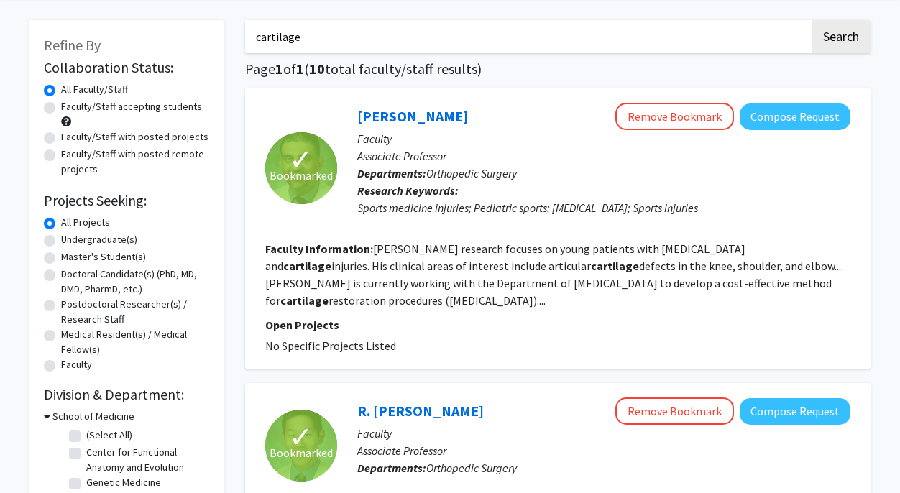
click at [61, 241] on label "Undergraduate(s)" at bounding box center [99, 239] width 76 height 15
click at [61, 241] on input "Undergraduate(s)" at bounding box center [65, 236] width 9 height 9
radio input "true"
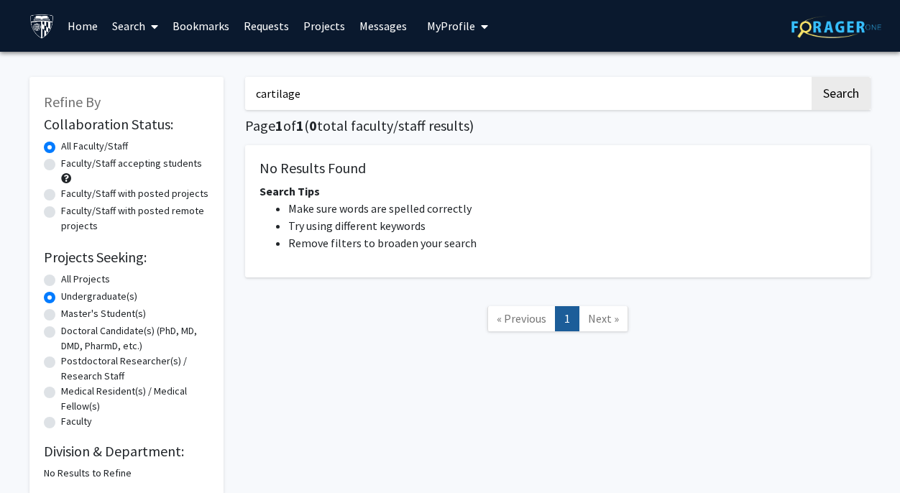
click at [47, 323] on div "Doctoral Candidate(s) (PhD, MD, DMD, PharmD, etc.)" at bounding box center [126, 338] width 165 height 30
click at [61, 313] on label "Master's Student(s)" at bounding box center [103, 313] width 85 height 15
click at [61, 313] on input "Master's Student(s)" at bounding box center [65, 310] width 9 height 9
radio input "true"
click at [61, 330] on label "Doctoral Candidate(s) (PhD, MD, DMD, PharmD, etc.)" at bounding box center [135, 338] width 148 height 30
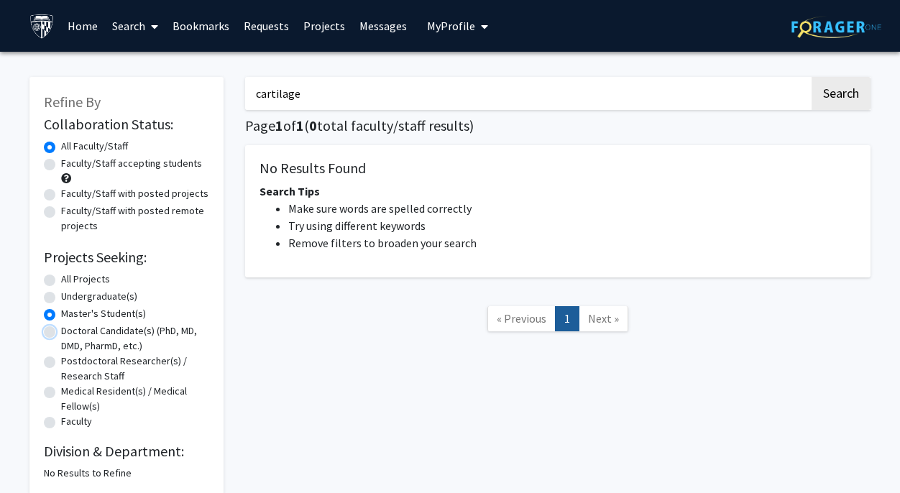
click at [61, 330] on input "Doctoral Candidate(s) (PhD, MD, DMD, PharmD, etc.)" at bounding box center [65, 327] width 9 height 9
radio input "true"
click at [61, 361] on label "Postdoctoral Researcher(s) / Research Staff" at bounding box center [135, 368] width 148 height 30
click at [61, 361] on input "Postdoctoral Researcher(s) / Research Staff" at bounding box center [65, 357] width 9 height 9
radio input "true"
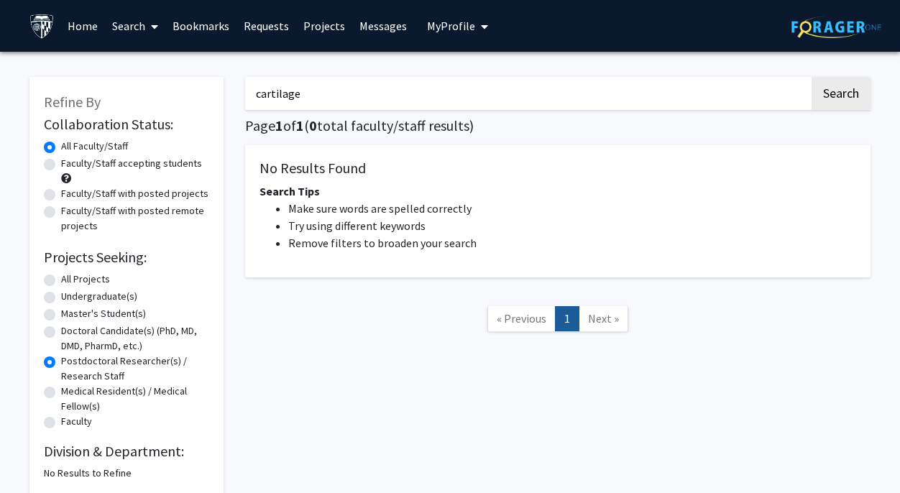
click at [61, 391] on label "Medical Resident(s) / Medical Fellow(s)" at bounding box center [135, 399] width 148 height 30
click at [61, 391] on input "Medical Resident(s) / Medical Fellow(s)" at bounding box center [65, 388] width 9 height 9
radio input "true"
click at [61, 421] on label "Faculty" at bounding box center [76, 421] width 31 height 15
click at [61, 421] on input "Faculty" at bounding box center [65, 418] width 9 height 9
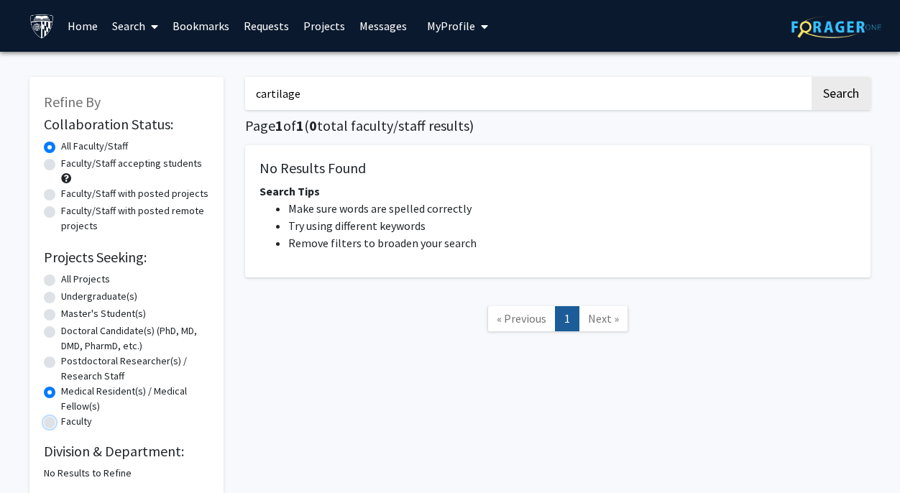
radio input "true"
click at [61, 282] on label "All Projects" at bounding box center [85, 279] width 49 height 15
click at [61, 281] on input "All Projects" at bounding box center [65, 276] width 9 height 9
radio input "true"
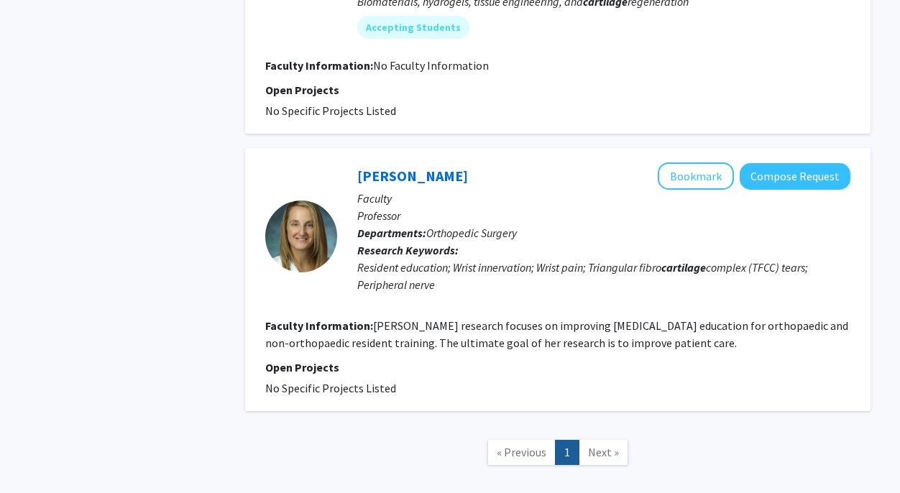
scroll to position [2293, 0]
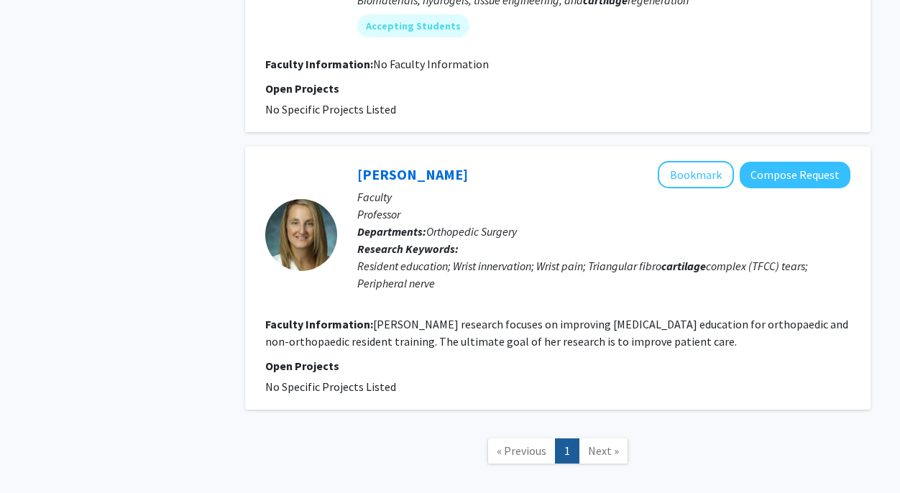
click at [600, 443] on span "Next »" at bounding box center [603, 450] width 31 height 14
click at [391, 165] on link "[PERSON_NAME]" at bounding box center [412, 174] width 111 height 18
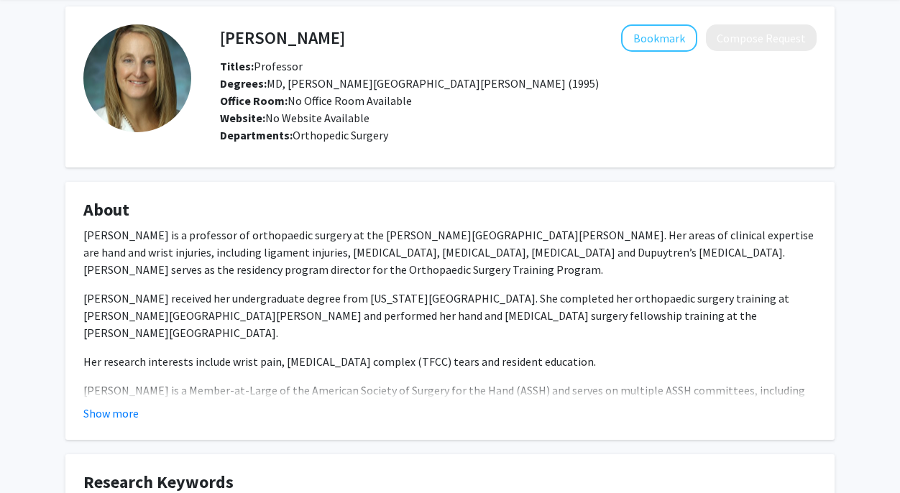
scroll to position [57, 0]
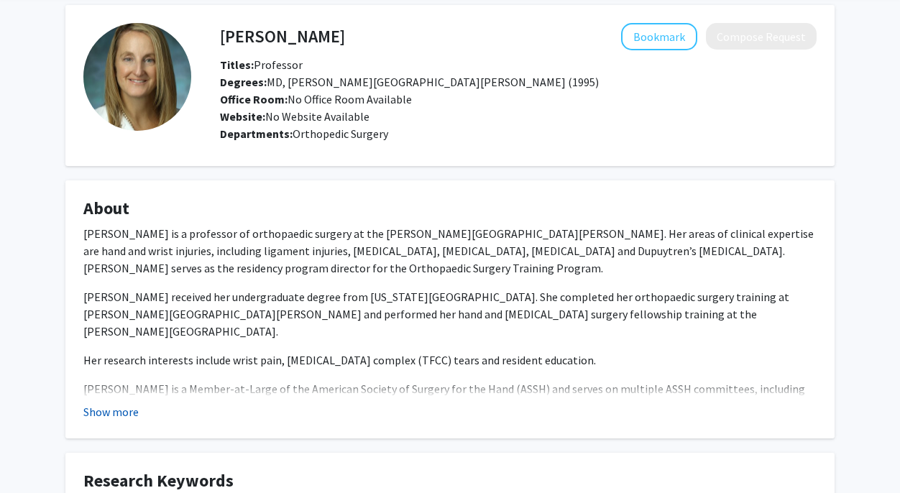
click at [111, 411] on button "Show more" at bounding box center [110, 411] width 55 height 17
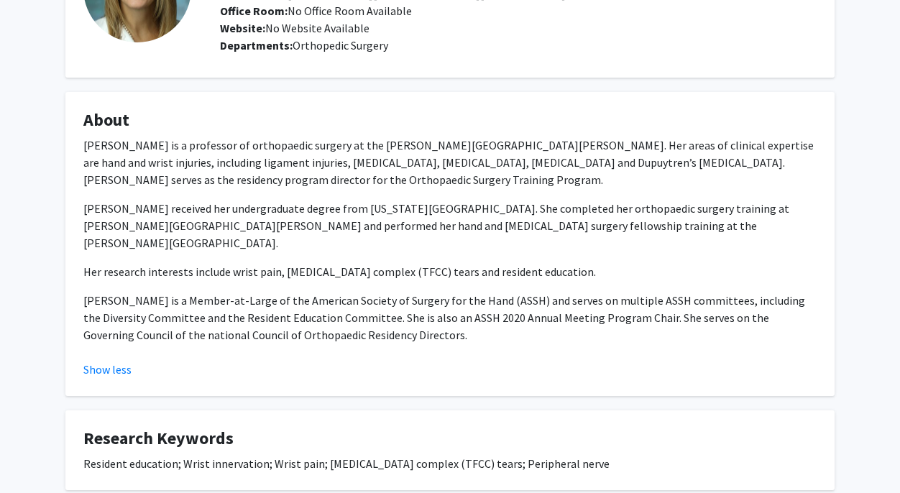
scroll to position [338, 0]
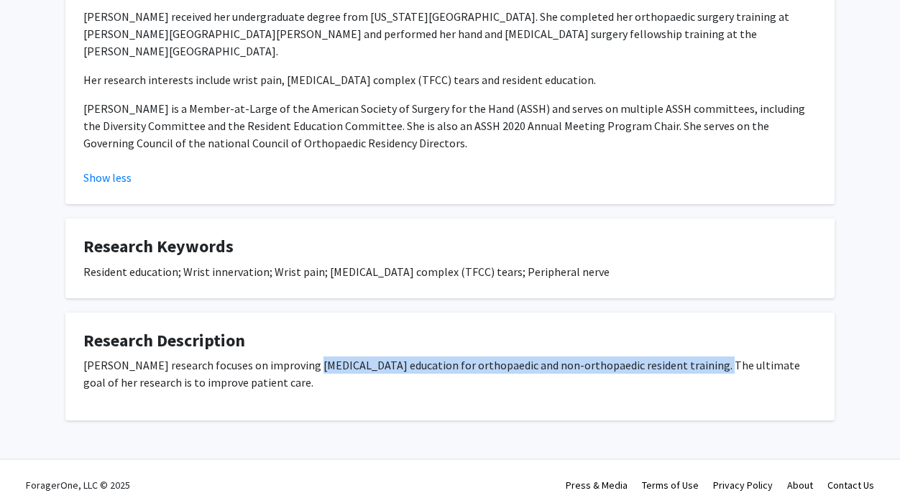
drag, startPoint x: 297, startPoint y: 349, endPoint x: 689, endPoint y: 343, distance: 392.3
click at [689, 356] on p "[PERSON_NAME] research focuses on improving [MEDICAL_DATA] education for orthop…" at bounding box center [449, 373] width 733 height 34
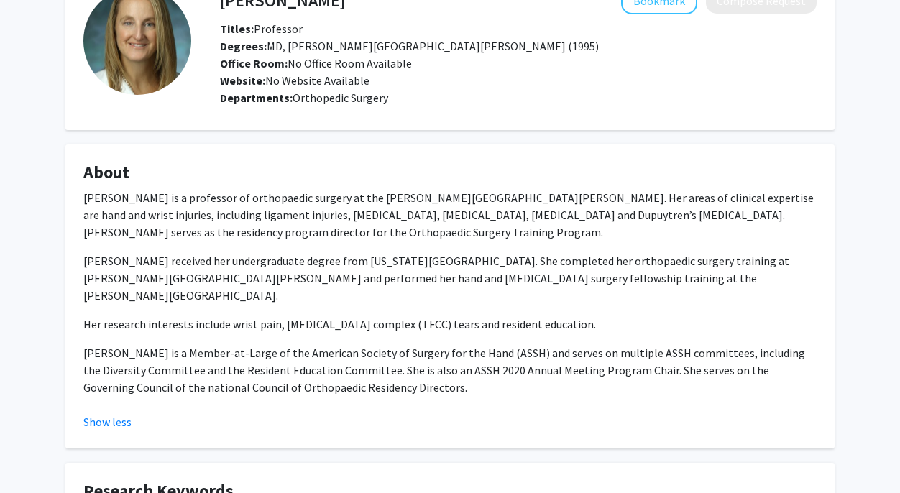
scroll to position [0, 0]
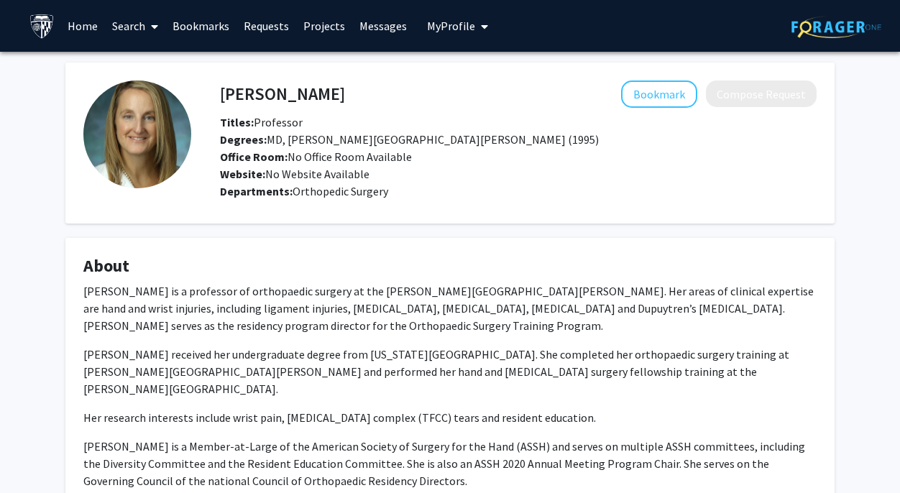
drag, startPoint x: 268, startPoint y: 139, endPoint x: 544, endPoint y: 136, distance: 275.9
click at [544, 136] on div "Degrees: MD, Johns Hopkins University School of Medicine (1995)" at bounding box center [518, 139] width 618 height 17
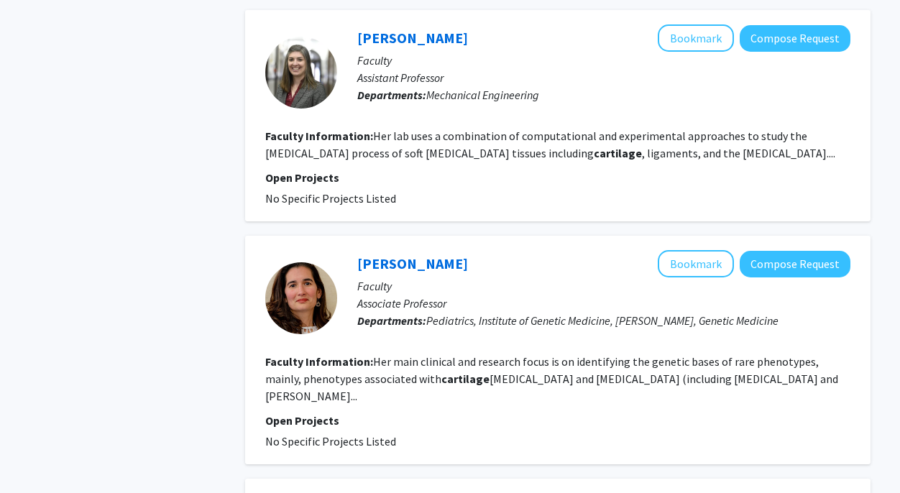
scroll to position [1404, 0]
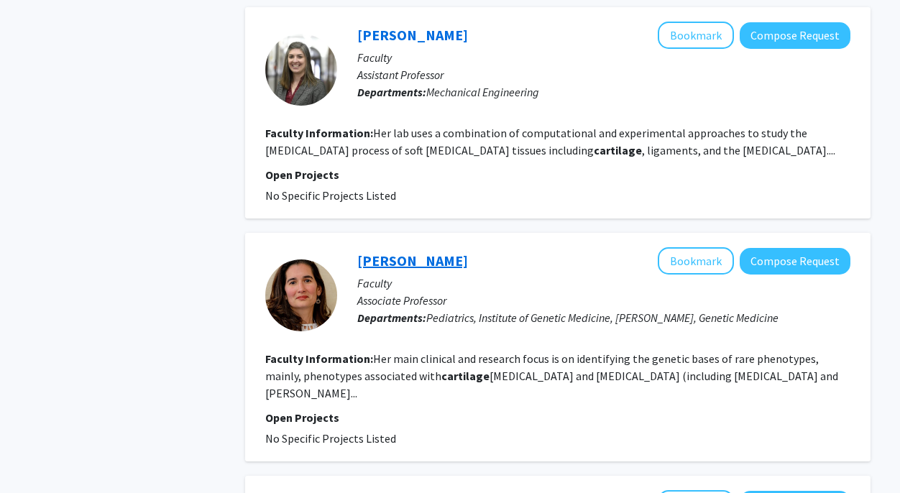
click at [412, 268] on link "[PERSON_NAME]" at bounding box center [412, 260] width 111 height 18
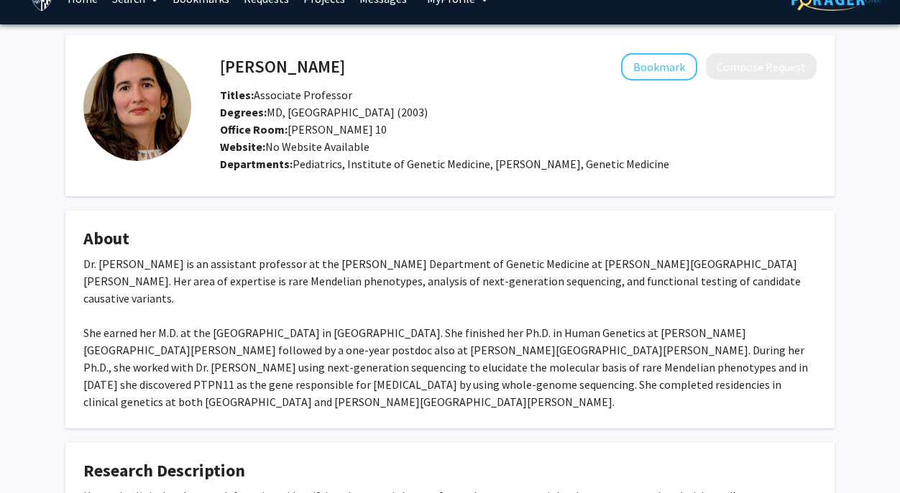
scroll to position [28, 0]
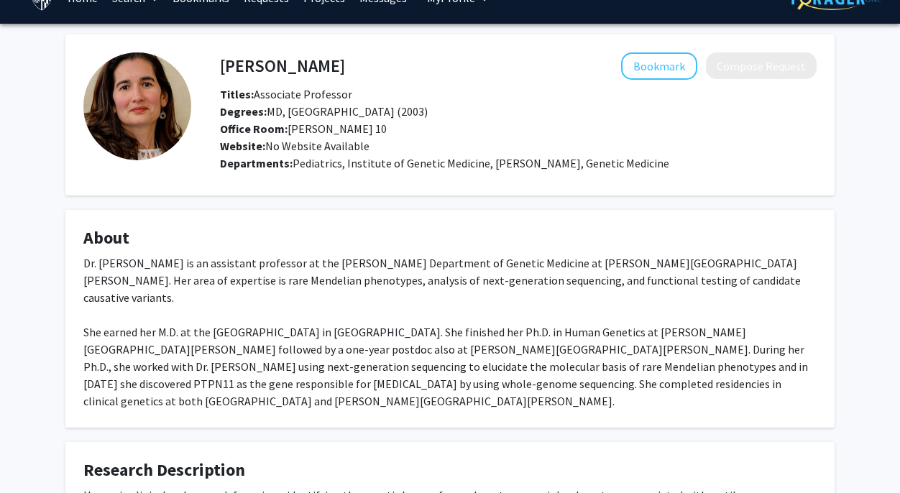
click at [296, 281] on div "Dr. [PERSON_NAME] is an assistant professor at the [PERSON_NAME] Department of …" at bounding box center [449, 331] width 733 height 155
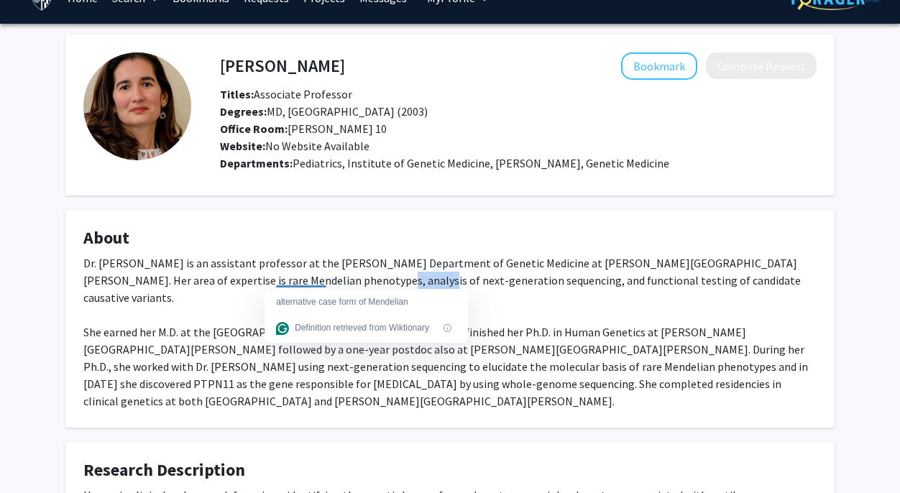
click at [296, 281] on div "Dr. [PERSON_NAME] is an assistant professor at the [PERSON_NAME] Department of …" at bounding box center [449, 331] width 733 height 155
click at [349, 282] on div "Dr. [PERSON_NAME] is an assistant professor at the [PERSON_NAME] Department of …" at bounding box center [449, 331] width 733 height 155
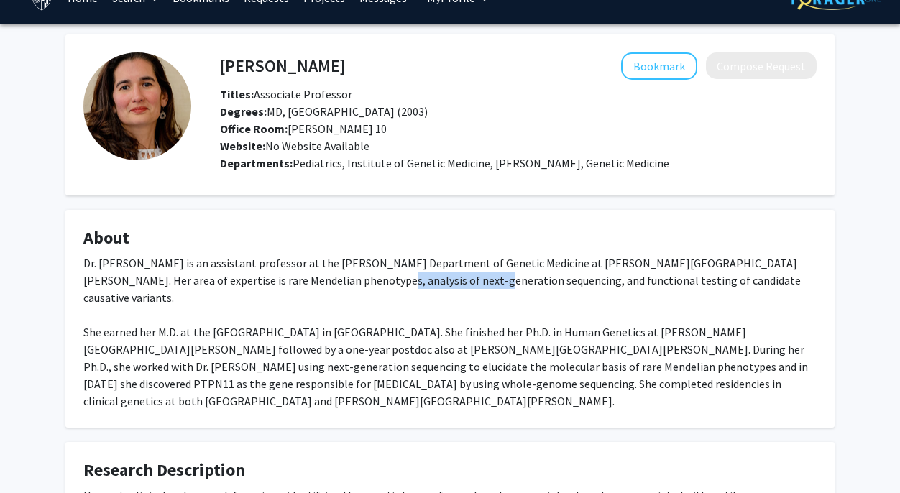
drag, startPoint x: 387, startPoint y: 281, endPoint x: 279, endPoint y: 282, distance: 107.8
click at [279, 282] on div "Dr. [PERSON_NAME] is an assistant professor at the [PERSON_NAME] Department of …" at bounding box center [449, 331] width 733 height 155
copy div "Mendelian phenotypes,"
click at [401, 267] on div "Dr. [PERSON_NAME] is an assistant professor at the [PERSON_NAME] Department of …" at bounding box center [449, 331] width 733 height 155
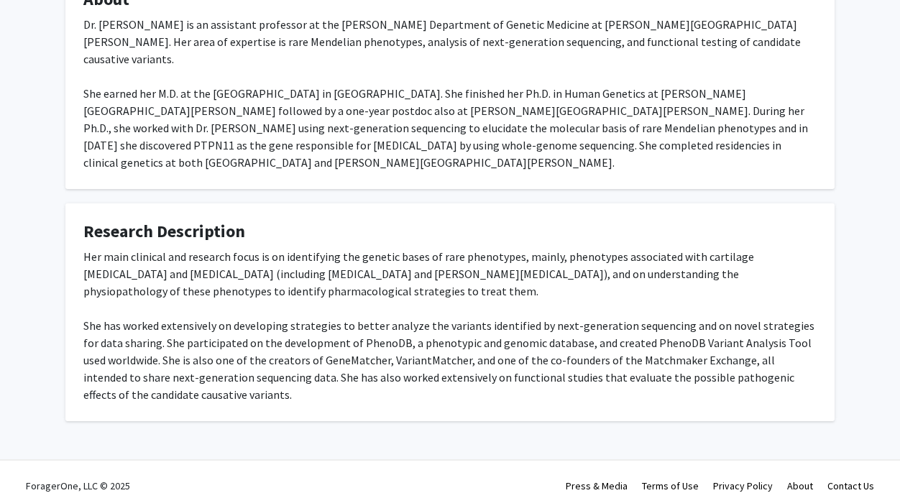
scroll to position [0, 0]
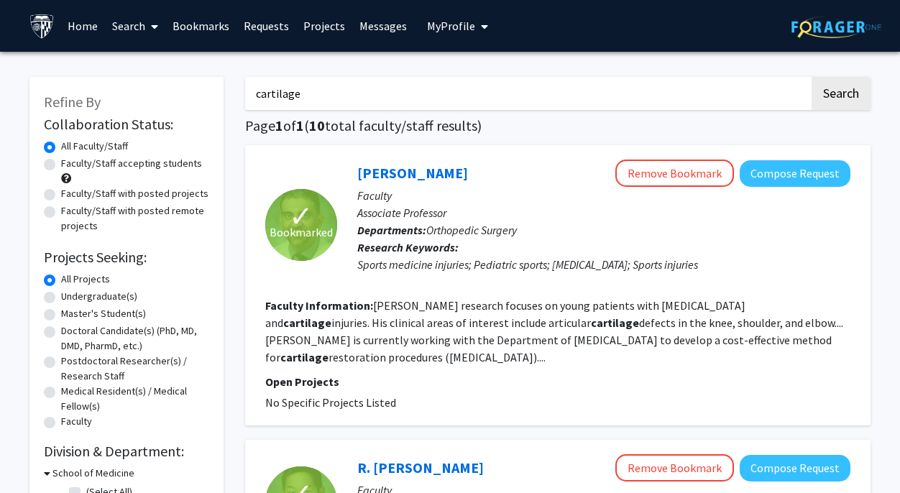
click at [301, 97] on input "cartilage" at bounding box center [527, 93] width 564 height 33
type input "ligament"
click at [811, 77] on button "Search" at bounding box center [840, 93] width 59 height 33
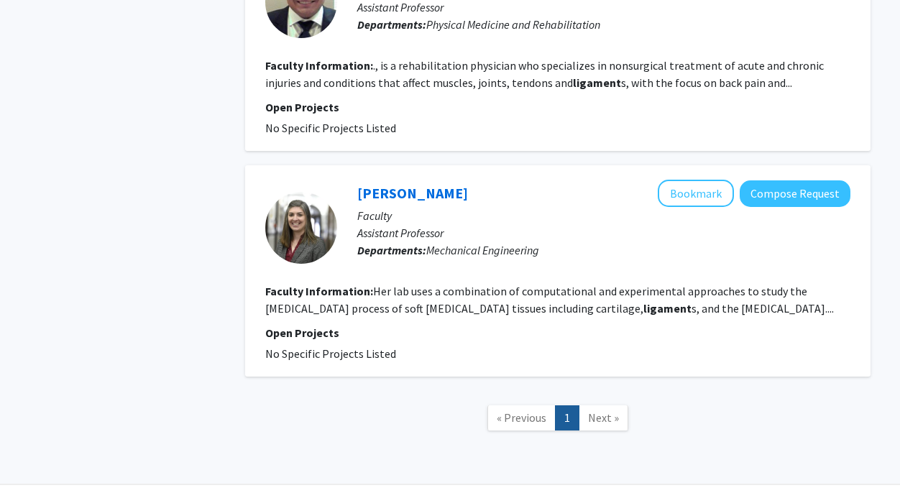
scroll to position [2260, 0]
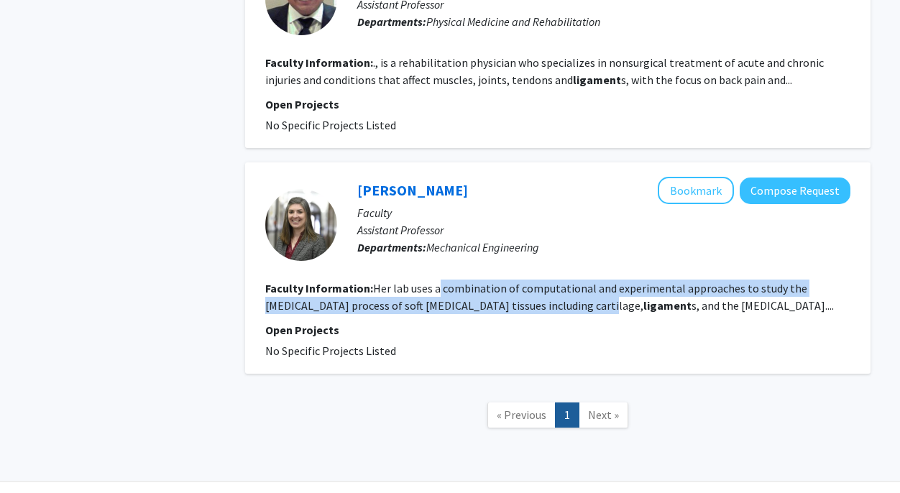
drag, startPoint x: 437, startPoint y: 256, endPoint x: 591, endPoint y: 269, distance: 154.3
click at [591, 281] on fg-read-more "Her lab uses a combination of computational and experimental approaches to stud…" at bounding box center [549, 297] width 568 height 32
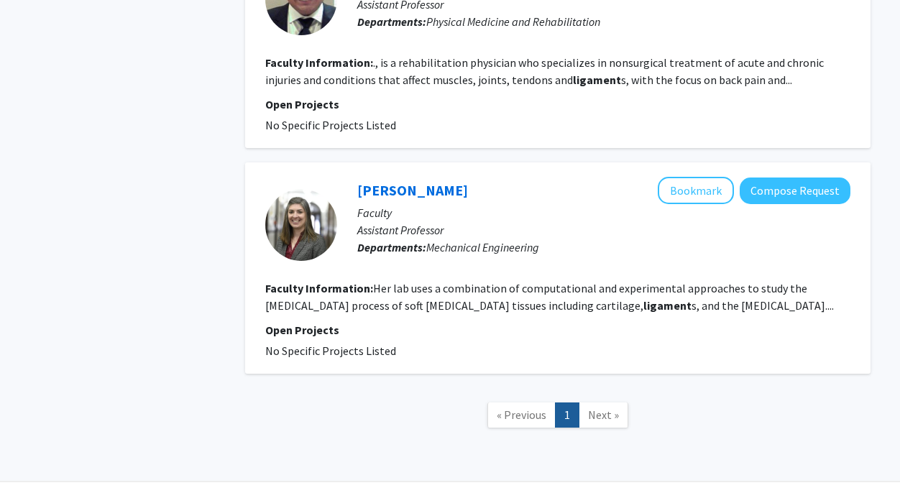
click at [650, 298] on b "ligament" at bounding box center [667, 305] width 48 height 14
drag, startPoint x: 710, startPoint y: 271, endPoint x: 836, endPoint y: 271, distance: 125.7
click at [836, 279] on section "Faculty Information: Her lab uses a combination of computational and experiment…" at bounding box center [557, 296] width 585 height 34
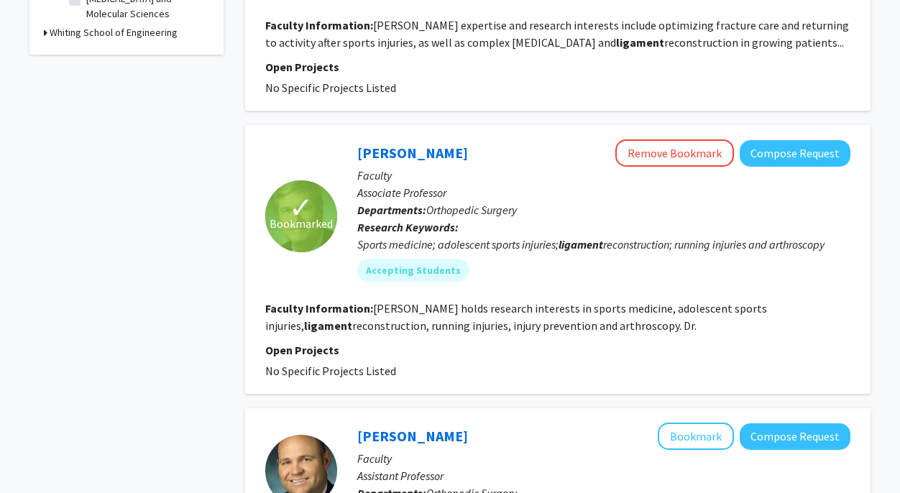
scroll to position [578, 0]
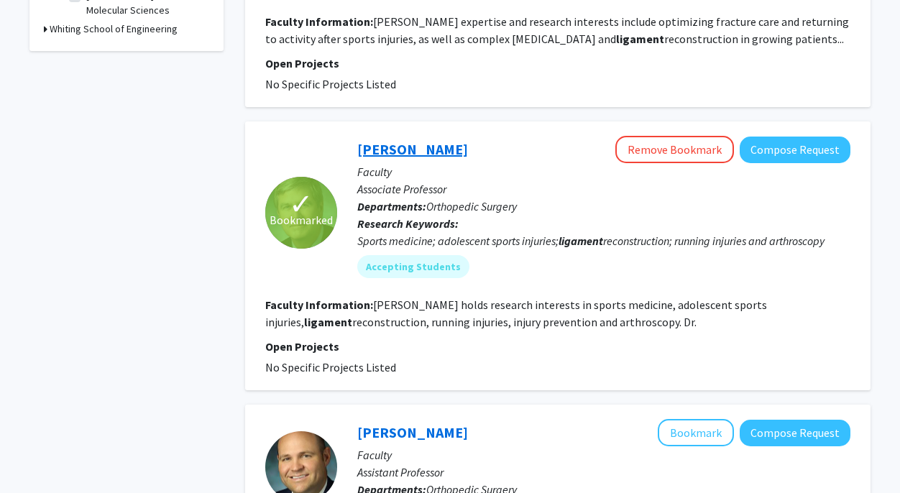
click at [420, 140] on link "John Wilckens" at bounding box center [412, 149] width 111 height 18
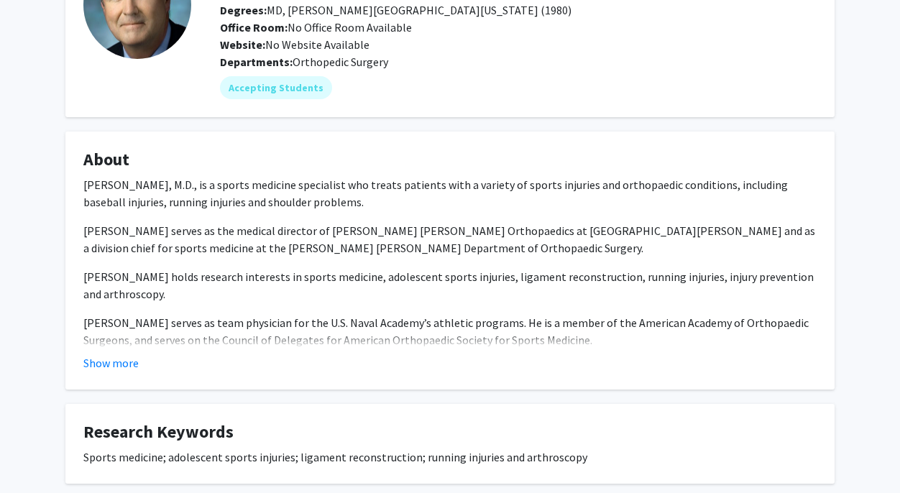
scroll to position [181, 0]
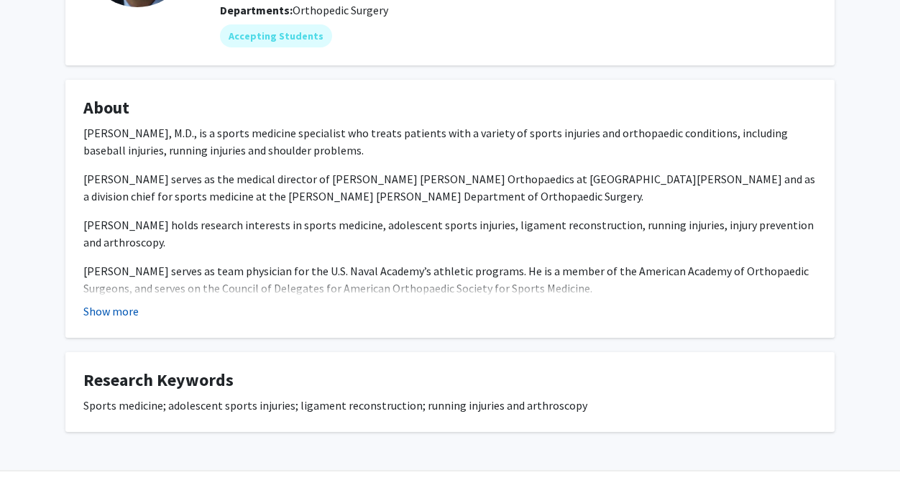
click at [118, 312] on button "Show more" at bounding box center [110, 310] width 55 height 17
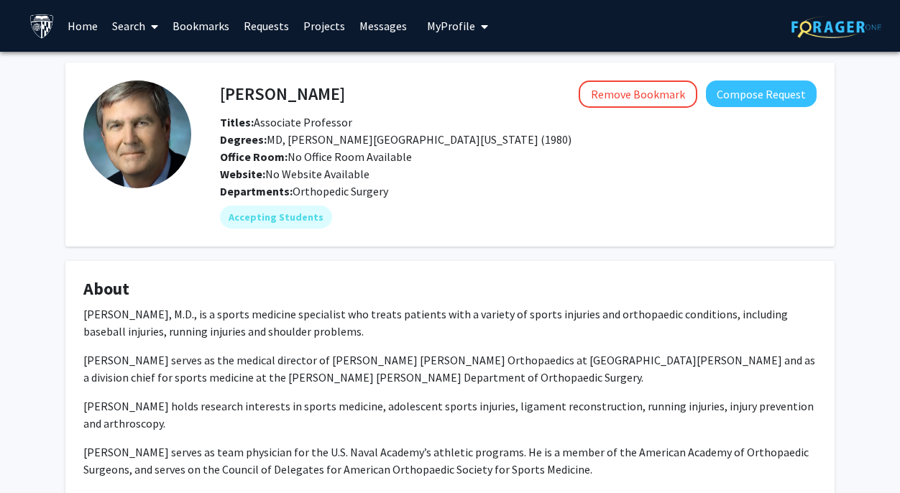
scroll to position [13, 0]
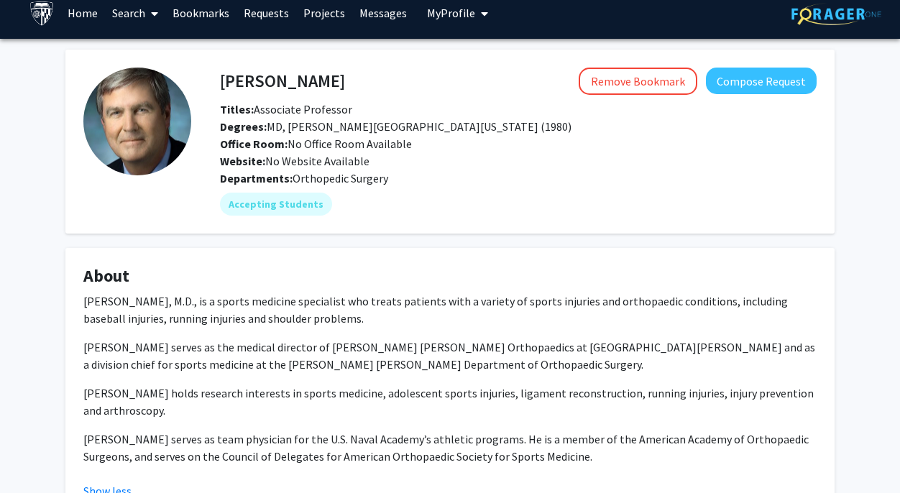
drag, startPoint x: 219, startPoint y: 80, endPoint x: 341, endPoint y: 80, distance: 121.4
click at [341, 80] on div "John Wilckens Remove Bookmark Compose Request" at bounding box center [518, 81] width 618 height 27
drag, startPoint x: 341, startPoint y: 80, endPoint x: 220, endPoint y: 81, distance: 120.7
click at [220, 81] on div "John Wilckens Remove Bookmark Compose Request" at bounding box center [518, 81] width 618 height 27
copy h4 "John Wilckens"
